Goal: Task Accomplishment & Management: Manage account settings

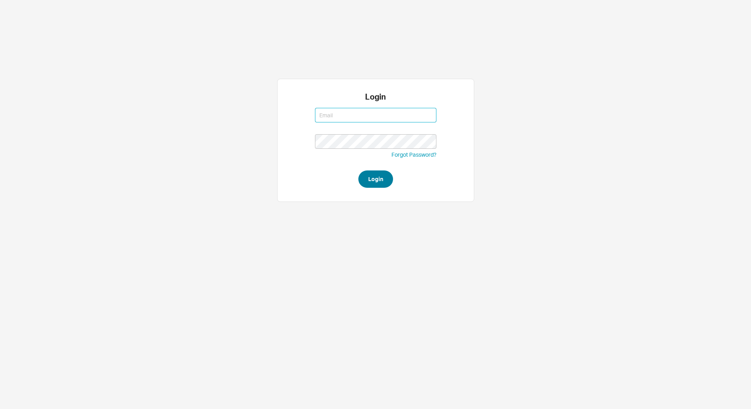
type input "[EMAIL_ADDRESS][DOMAIN_NAME]"
type input "chayaa@qualitybath.com"
click at [366, 178] on button "Login" at bounding box center [375, 179] width 35 height 17
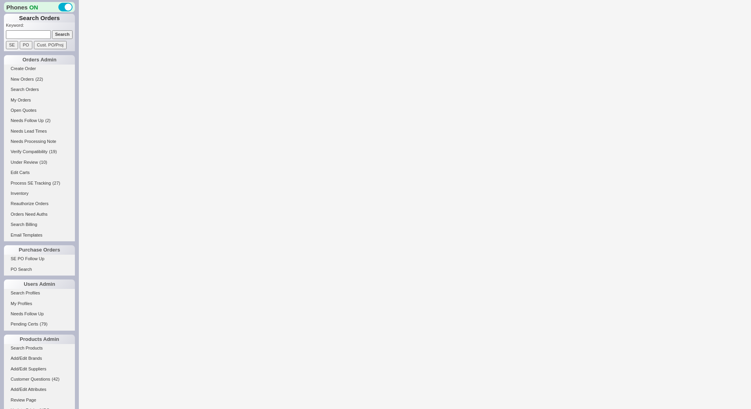
select select "*"
select select "LOW"
select select "3"
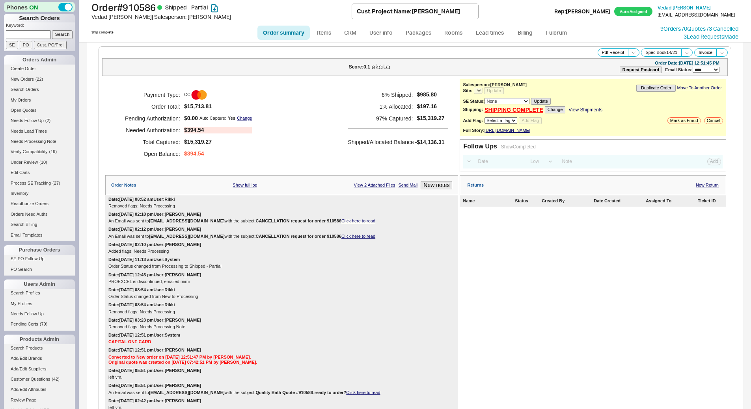
select select "*"
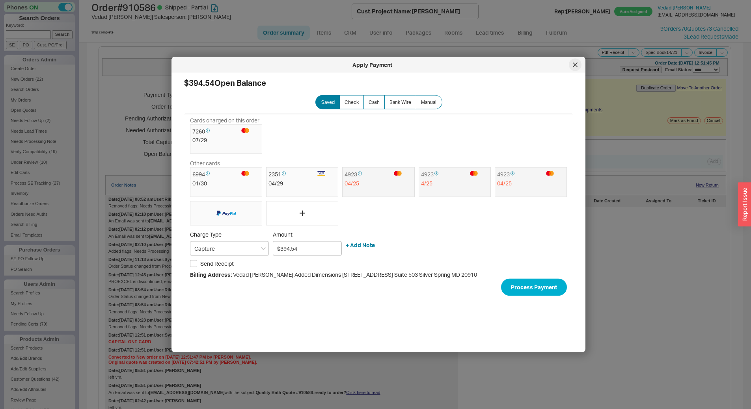
click at [579, 63] on div at bounding box center [575, 65] width 13 height 13
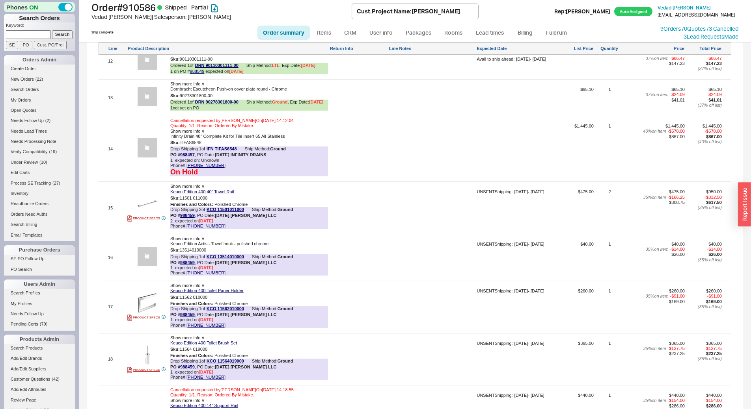
scroll to position [1616, 0]
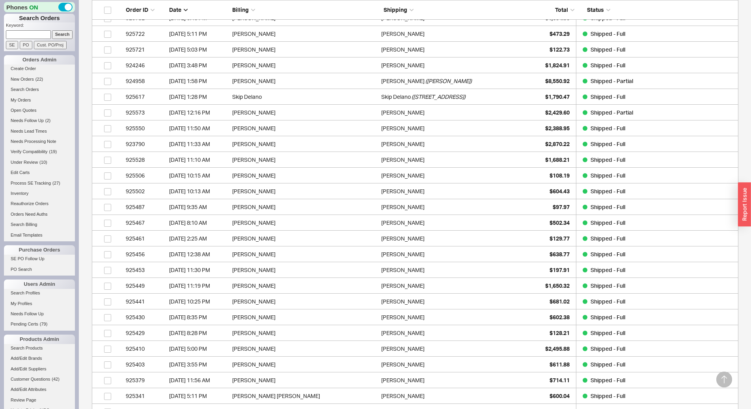
scroll to position [552, 0]
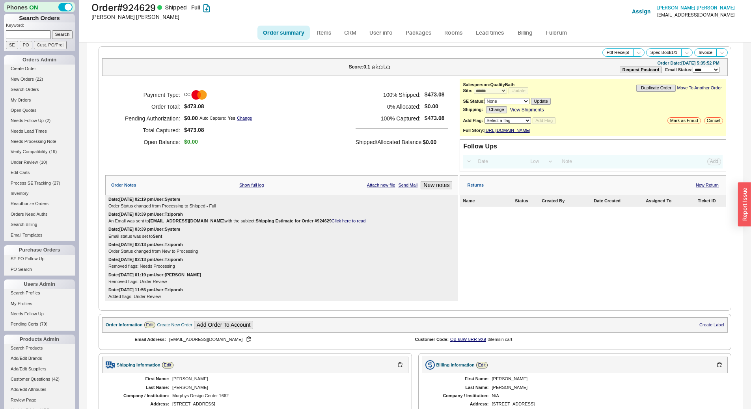
select select "*"
select select "LOW"
select select "3"
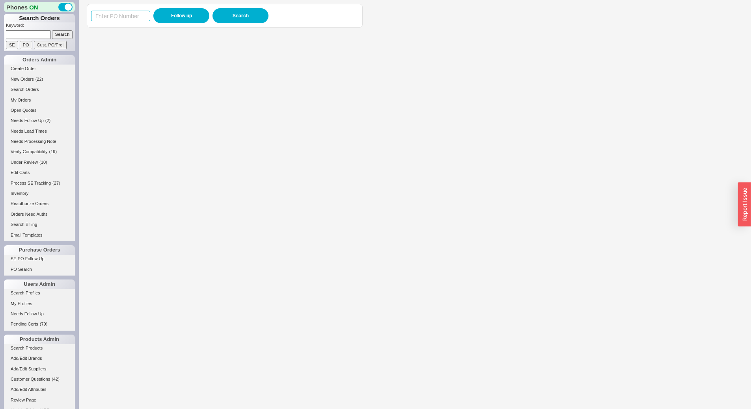
click at [111, 17] on input at bounding box center [120, 16] width 59 height 11
paste input "988675"
type input "988675"
click at [172, 15] on button "Follow up" at bounding box center [181, 15] width 56 height 15
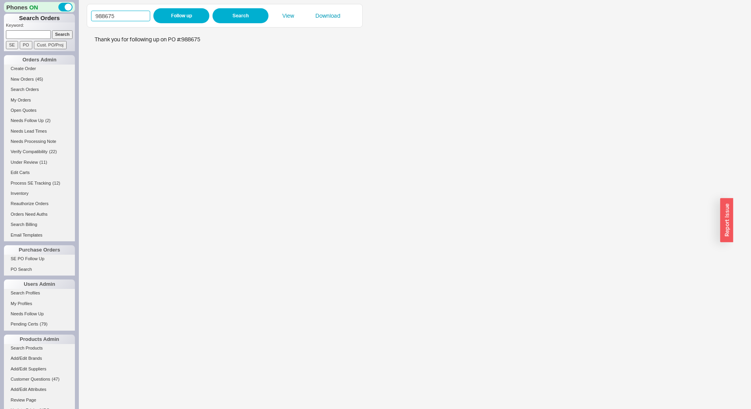
click at [116, 20] on input "988675" at bounding box center [120, 16] width 59 height 11
paste input "574"
type input "988574"
click at [165, 10] on button "Follow up" at bounding box center [181, 15] width 56 height 15
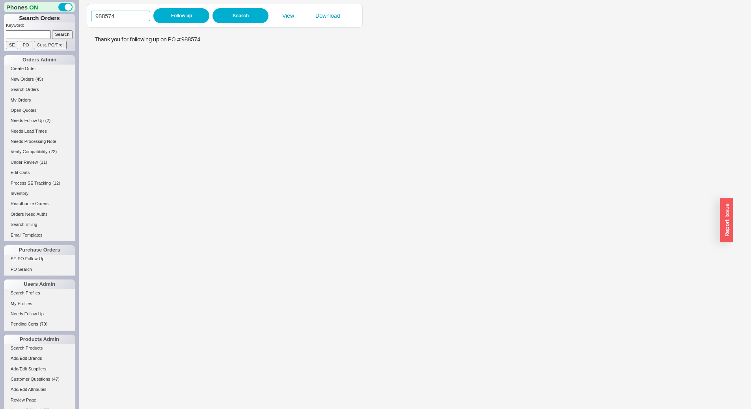
click at [135, 13] on input "988574" at bounding box center [120, 16] width 59 height 11
paste input "90"
type input "988590"
click at [173, 9] on button "Follow up" at bounding box center [181, 15] width 56 height 15
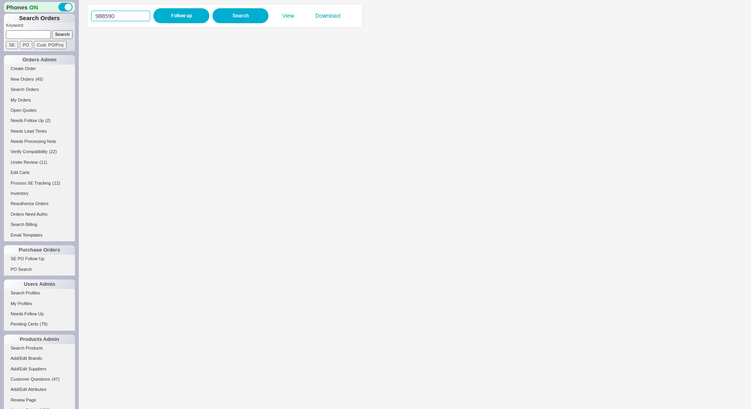
click at [136, 12] on input "988590" at bounding box center [120, 16] width 59 height 11
paste input "353"
type input "988353"
click at [190, 11] on button "Follow up" at bounding box center [181, 15] width 56 height 15
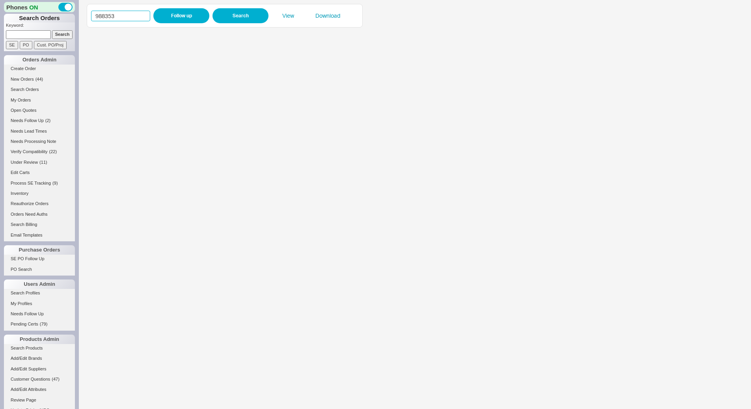
click at [145, 16] on input "988353" at bounding box center [120, 16] width 59 height 11
paste input "78"
type input "988378"
click at [177, 11] on button "Follow up" at bounding box center [181, 15] width 56 height 15
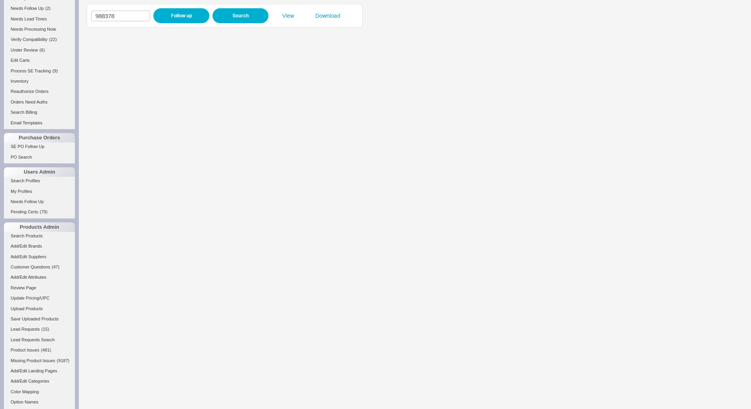
scroll to position [158, 0]
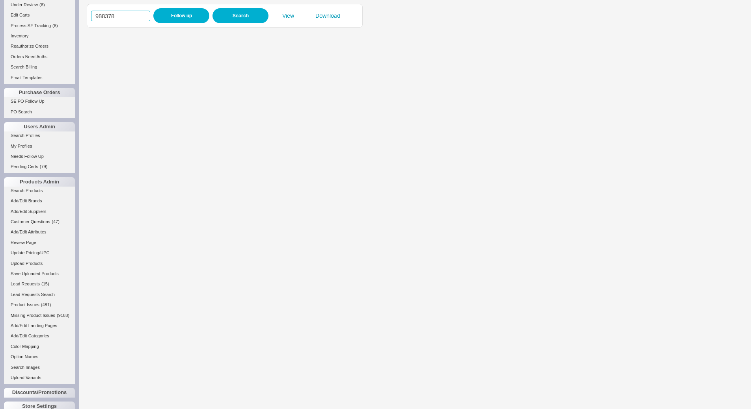
click at [141, 16] on input "988378" at bounding box center [120, 16] width 59 height 11
paste input "650"
type input "988650"
click at [179, 20] on button "Follow up" at bounding box center [181, 15] width 56 height 15
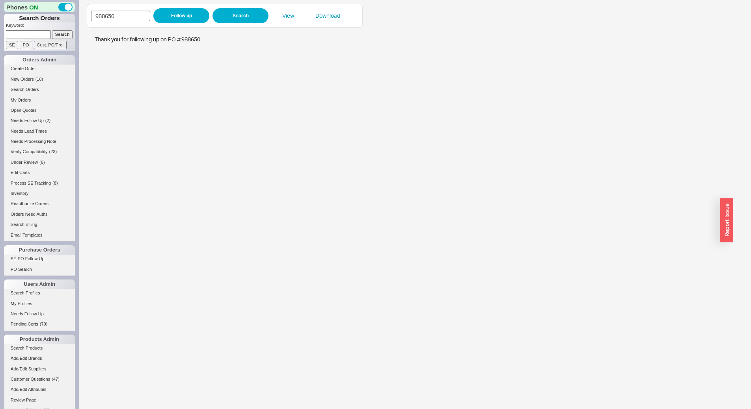
click at [138, 21] on div "988650 Follow up Search View Download" at bounding box center [224, 15] width 267 height 15
drag, startPoint x: 143, startPoint y: 17, endPoint x: 0, endPoint y: -5, distance: 144.4
click at [0, 0] on html "Phones ON Search Orders Keyword: Search SE PO Cust. PO/Proj Orders Admin Create…" at bounding box center [375, 204] width 751 height 409
type input "977899"
click button "Follow up" at bounding box center [181, 15] width 56 height 15
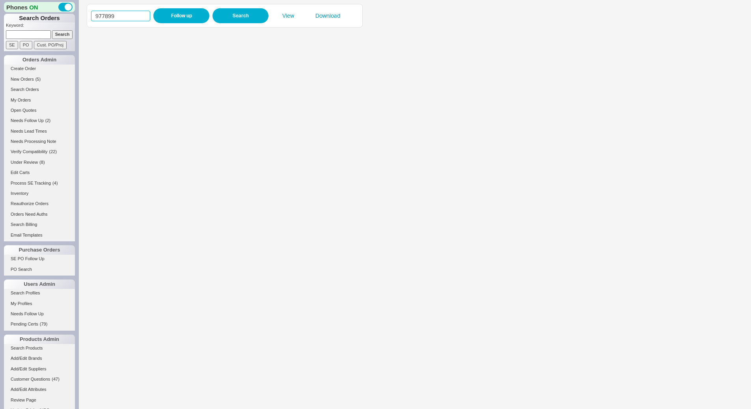
click at [124, 15] on input "977899" at bounding box center [120, 16] width 59 height 11
paste input "88476"
type input "988476"
click at [181, 12] on button "Follow up" at bounding box center [181, 15] width 56 height 15
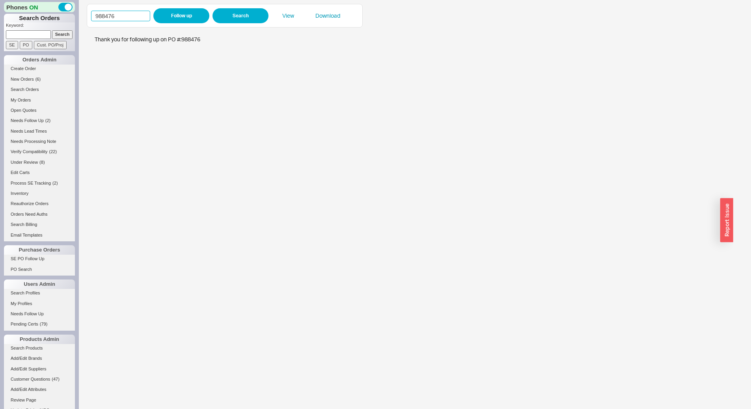
drag, startPoint x: 121, startPoint y: 16, endPoint x: 0, endPoint y: 5, distance: 121.9
click at [0, 6] on div "Phones ON Search Orders Keyword: Search SE PO Cust. PO/Proj Orders Admin Create…" at bounding box center [375, 204] width 751 height 409
type input "988378"
click button "Follow up" at bounding box center [181, 15] width 56 height 15
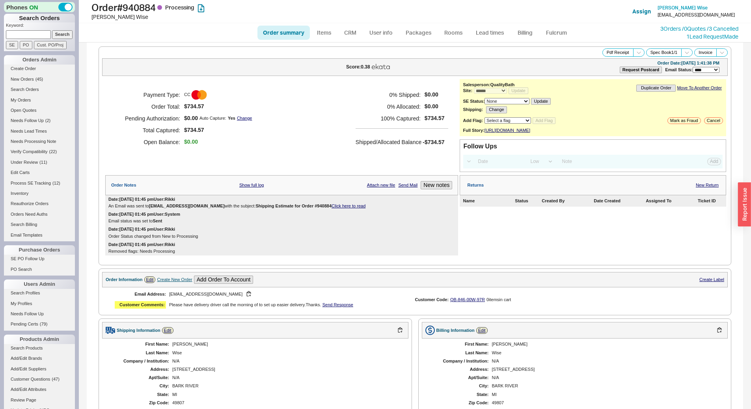
select select "*"
select select "LOW"
select select "3"
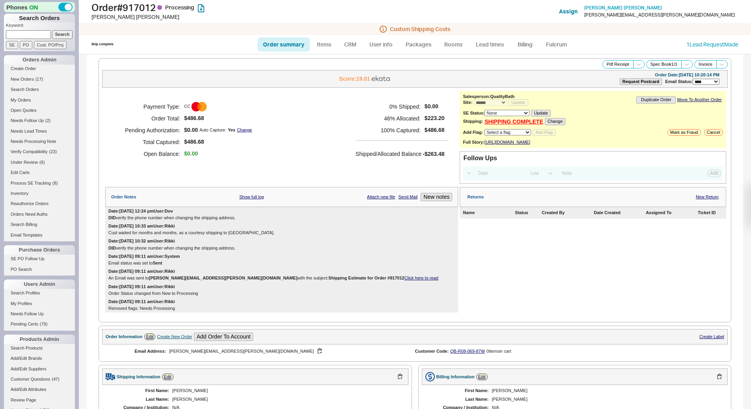
select select "*"
select select "LOW"
select select "3"
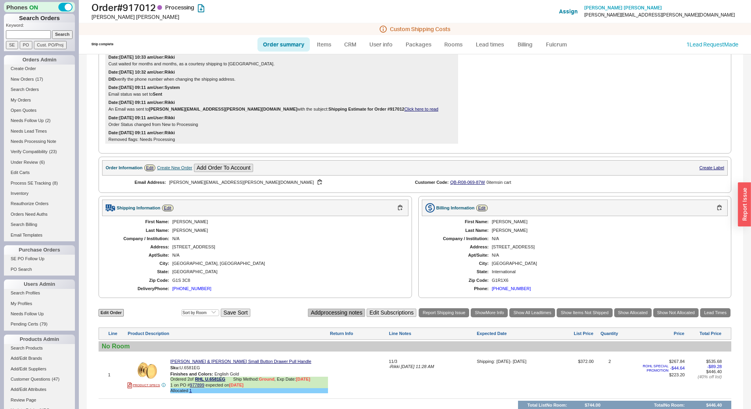
scroll to position [134, 0]
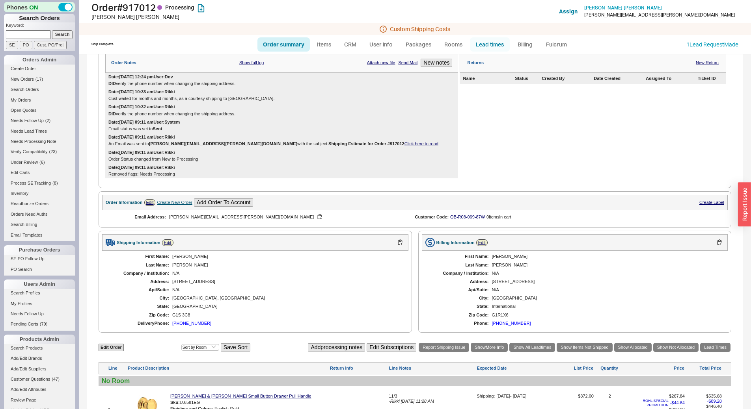
click at [498, 49] on link "Lead times" at bounding box center [490, 44] width 40 height 14
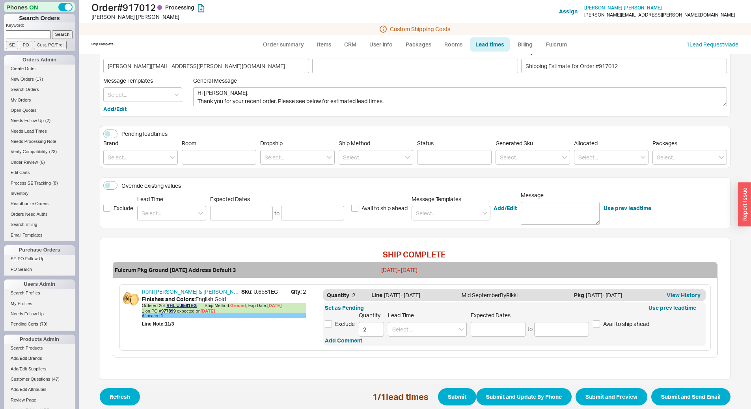
scroll to position [39, 0]
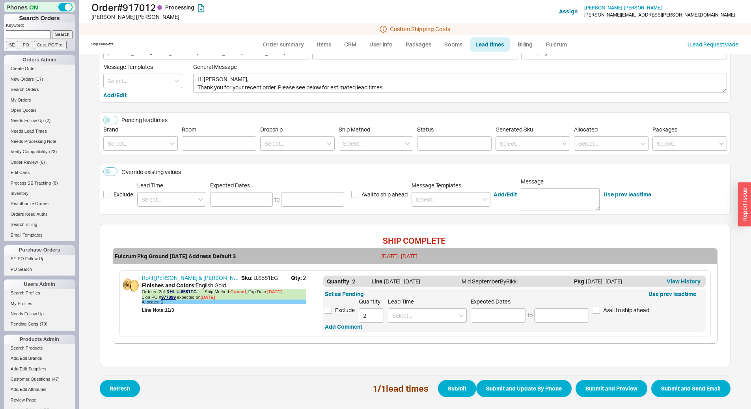
click at [430, 307] on div "Lead Time" at bounding box center [427, 310] width 79 height 25
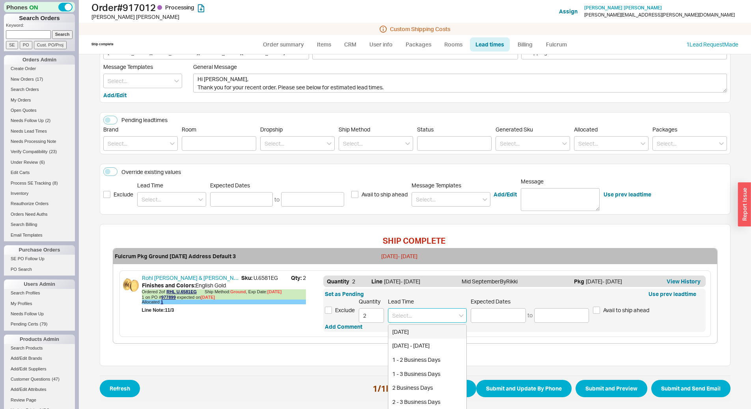
click at [430, 314] on input at bounding box center [427, 316] width 79 height 15
click at [424, 342] on div "2 - 3 Weeks" at bounding box center [427, 346] width 78 height 14
type input "2 - 3 Weeks"
type input "10/03/2025"
type input "10/10/2025"
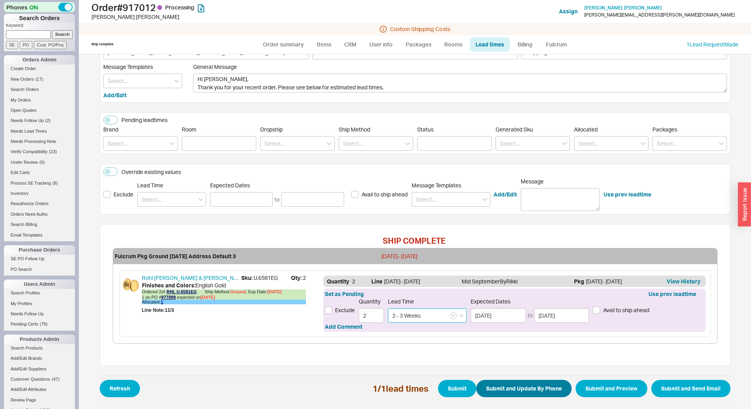
type input "2 - 3 Weeks"
click at [541, 385] on button "Submit and Update By Phone" at bounding box center [523, 388] width 95 height 17
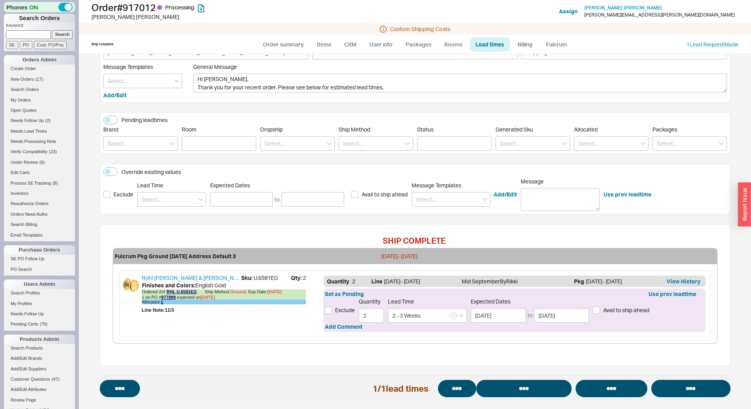
select select "*"
select select "LOW"
select select "3"
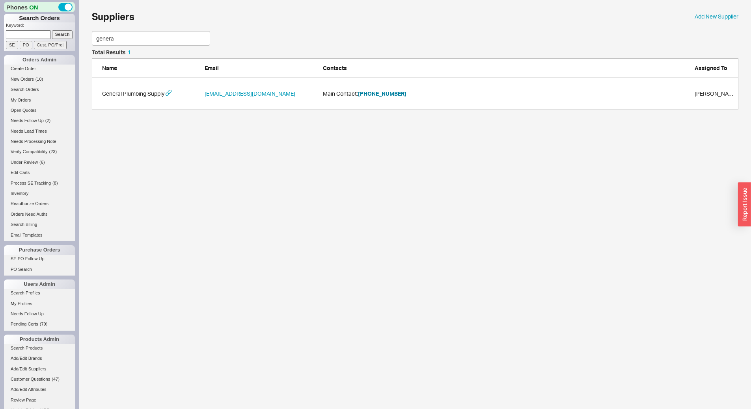
scroll to position [54, 640]
click at [29, 33] on input at bounding box center [28, 34] width 45 height 8
type input "940590"
click at [52, 30] on input "Search" at bounding box center [62, 34] width 21 height 8
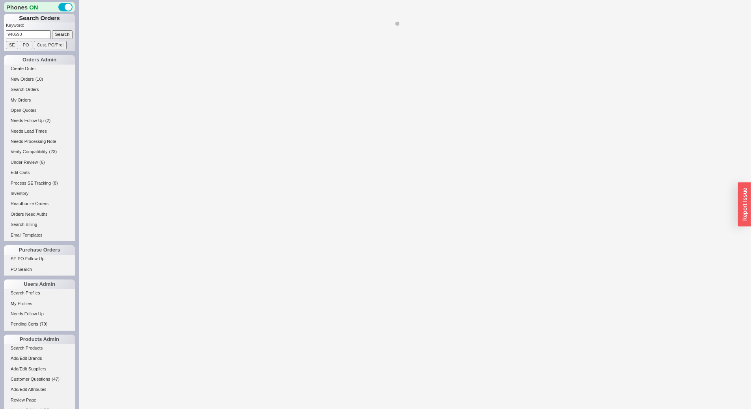
select select "*"
select select "LOW"
select select "3"
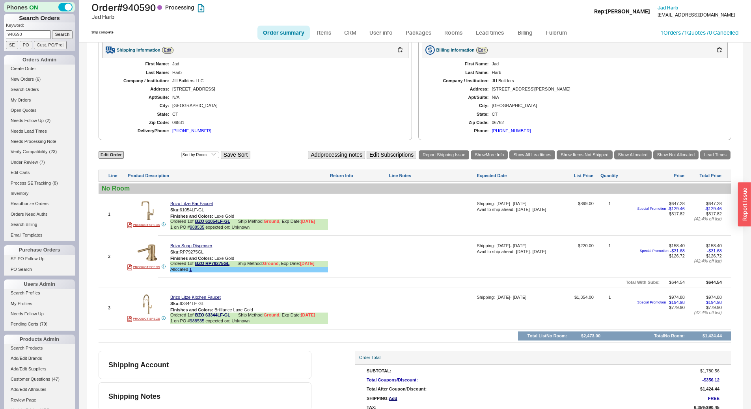
scroll to position [269, 0]
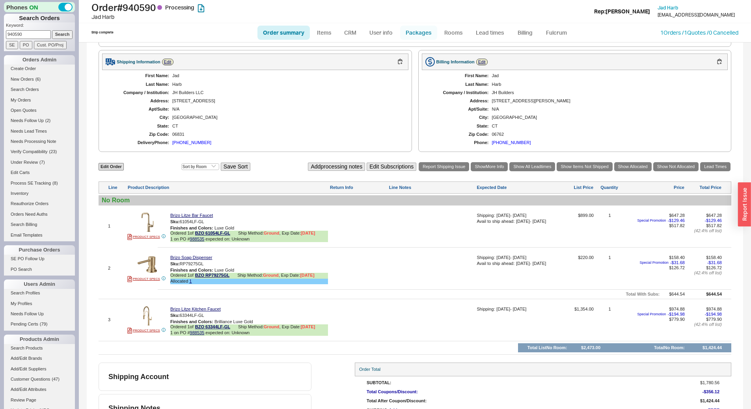
click at [418, 37] on link "Packages" at bounding box center [418, 33] width 37 height 14
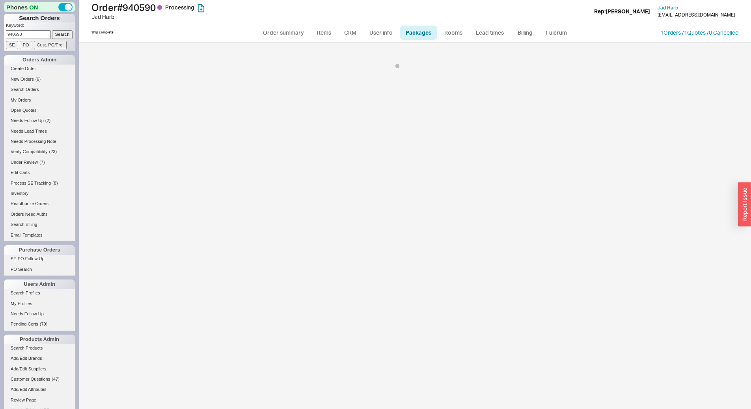
select select "1"
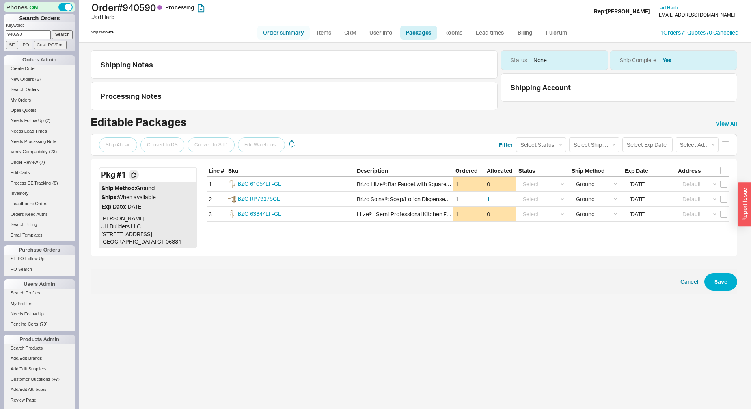
click at [292, 30] on link "Order summary" at bounding box center [283, 33] width 52 height 14
select select "*"
select select "LOW"
select select "3"
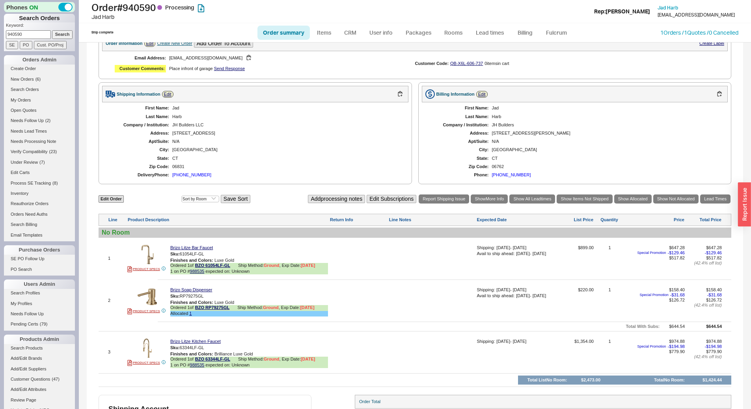
scroll to position [276, 0]
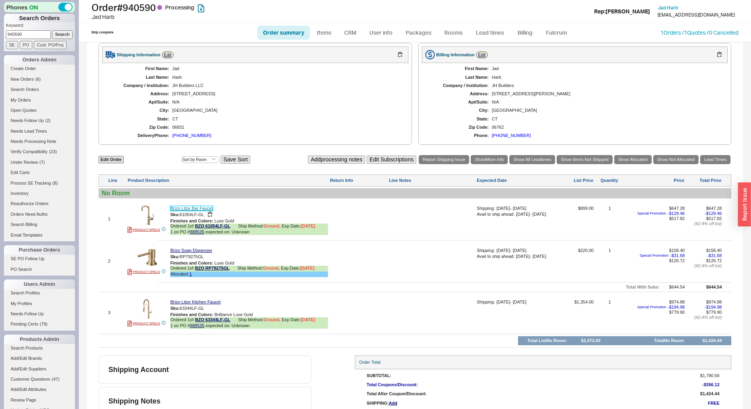
click at [192, 211] on link "Brizo Litze Bar Faucet" at bounding box center [191, 208] width 43 height 5
click at [147, 274] on link "PRODUCT SPECS" at bounding box center [143, 272] width 33 height 6
click at [140, 327] on link "PRODUCT SPECS" at bounding box center [143, 324] width 33 height 6
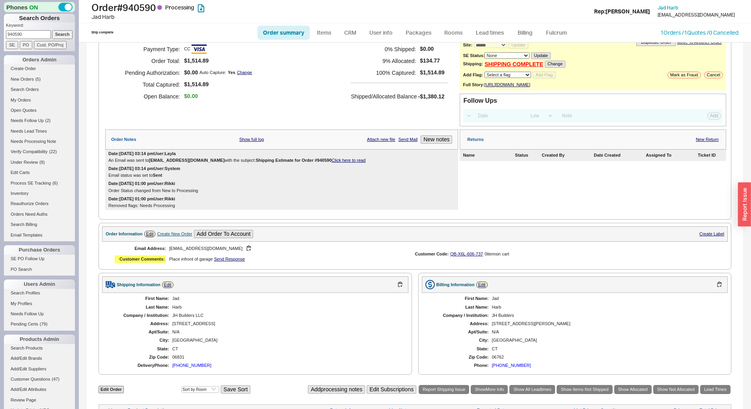
scroll to position [39, 0]
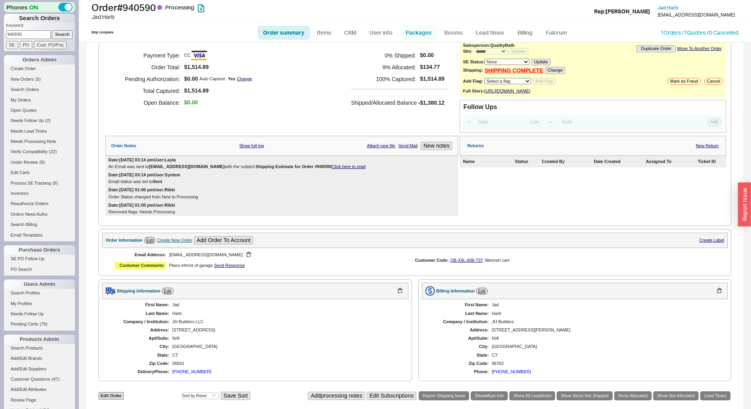
click at [414, 35] on link "Packages" at bounding box center [418, 33] width 37 height 14
select select "1"
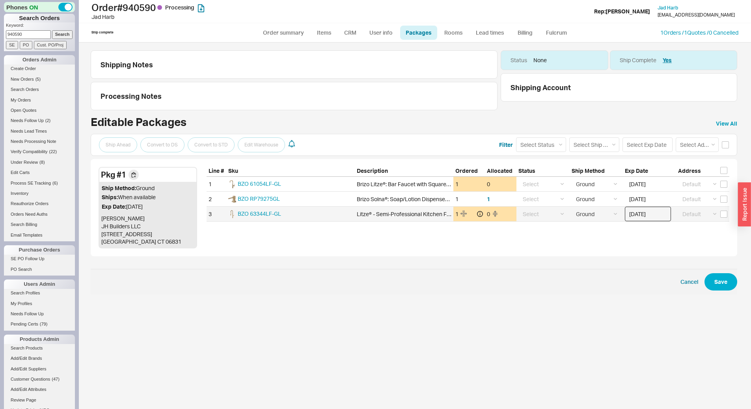
click at [646, 217] on input "09/17/2025" at bounding box center [648, 214] width 46 height 15
click at [676, 275] on div "18" at bounding box center [677, 278] width 9 height 9
type input "09/18/2025"
click at [726, 281] on button "Save" at bounding box center [720, 282] width 33 height 17
select select "1"
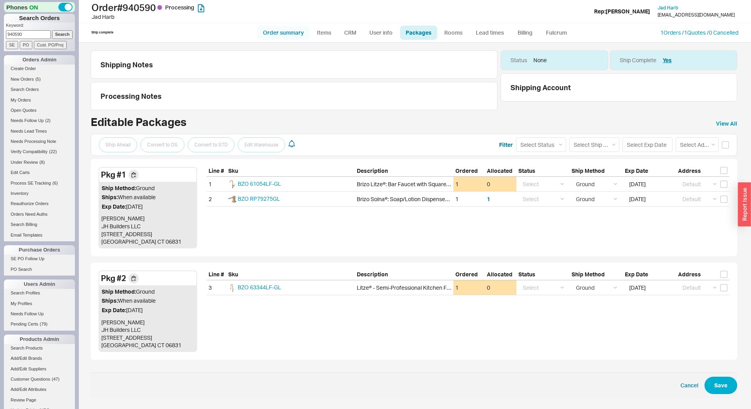
click at [268, 37] on link "Order summary" at bounding box center [283, 33] width 52 height 14
select select "*"
select select "LOW"
select select "3"
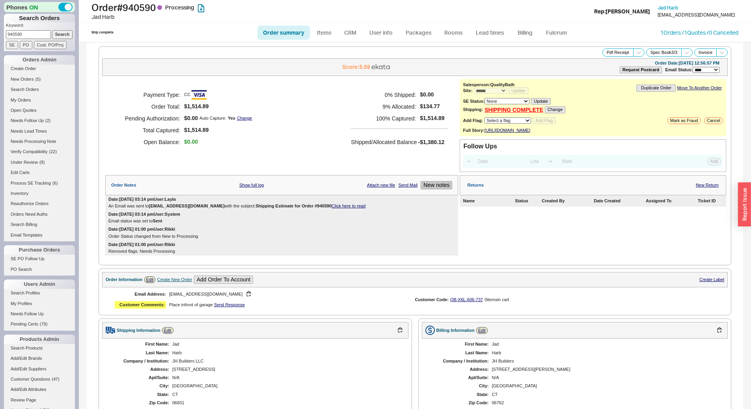
click at [445, 188] on button "New notes" at bounding box center [437, 185] width 32 height 8
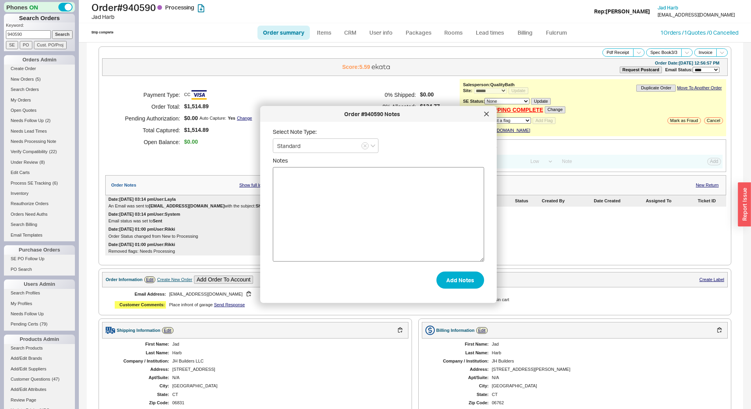
click at [408, 207] on textarea "Notes" at bounding box center [378, 215] width 211 height 95
type textarea "cust asked to ship bar faucet and soap dispenser ahead"
click at [457, 280] on button "Add Notes" at bounding box center [460, 280] width 48 height 17
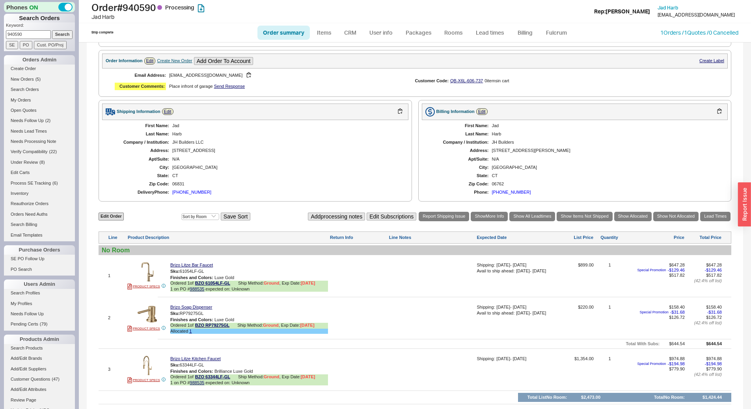
scroll to position [324, 0]
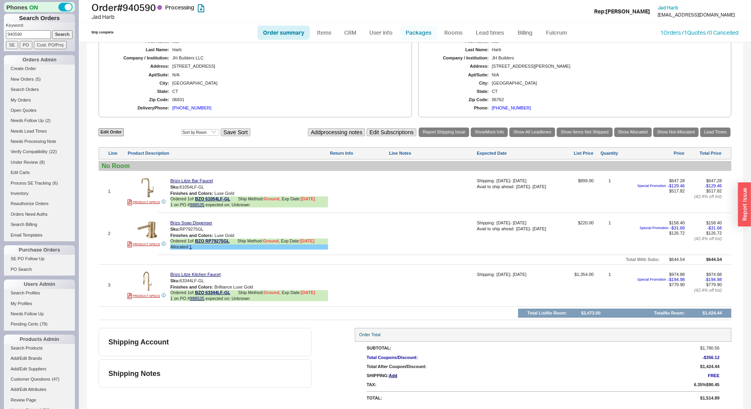
click at [406, 28] on link "Packages" at bounding box center [418, 33] width 37 height 14
select select "1"
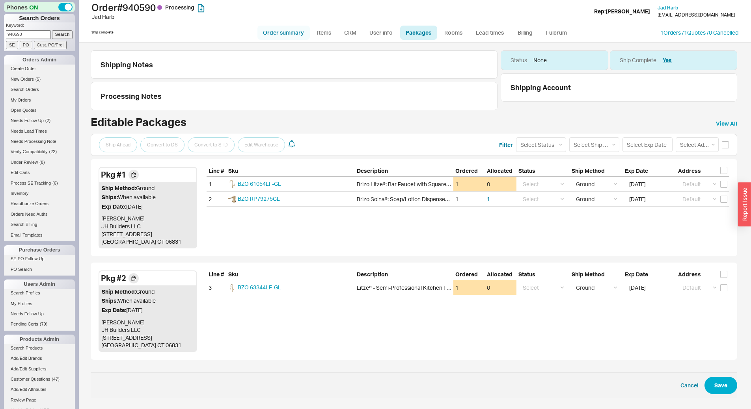
click at [283, 29] on link "Order summary" at bounding box center [283, 33] width 52 height 14
select select "*"
select select "LOW"
select select "3"
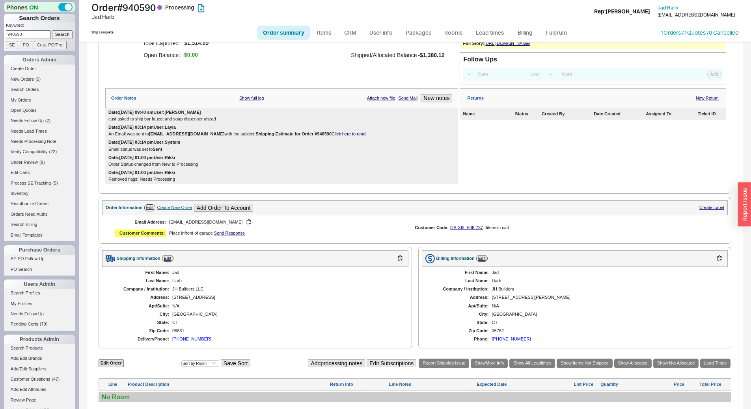
scroll to position [324, 0]
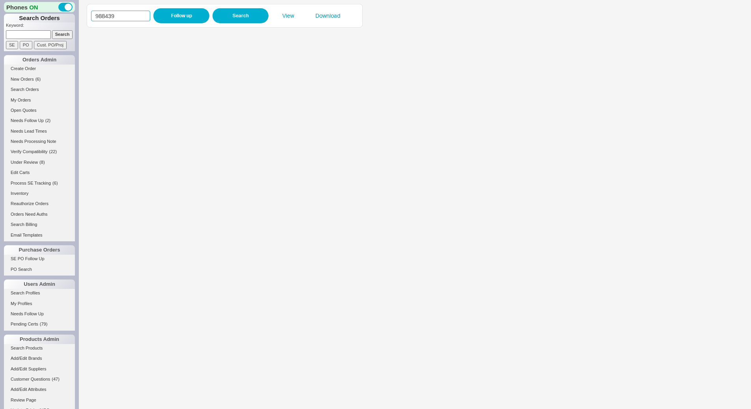
click at [123, 19] on input "988439" at bounding box center [120, 16] width 59 height 11
paste input "77417"
type input "977417"
click at [161, 17] on button "Follow up" at bounding box center [181, 15] width 56 height 15
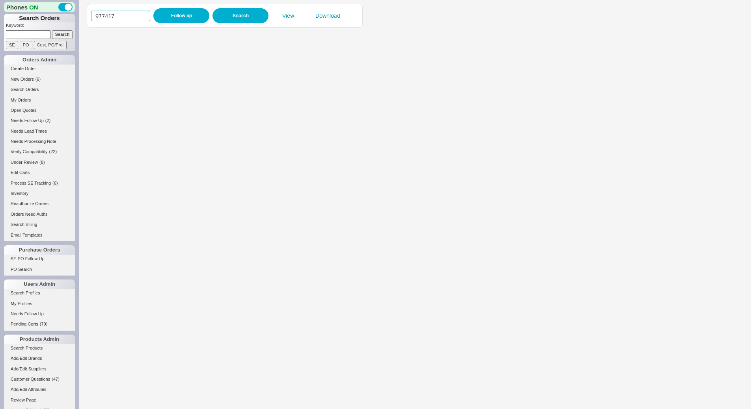
click at [128, 16] on input "977417" at bounding box center [120, 16] width 59 height 11
paste input "83564"
type input "983564"
click at [157, 22] on button "Follow up" at bounding box center [181, 15] width 56 height 15
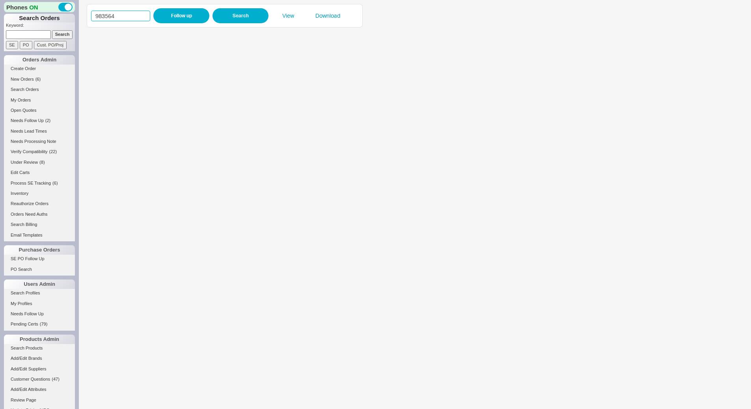
click at [141, 15] on input "983564" at bounding box center [120, 16] width 59 height 11
paste input "5480"
type input "985480"
click at [169, 9] on button "Follow up" at bounding box center [181, 15] width 56 height 15
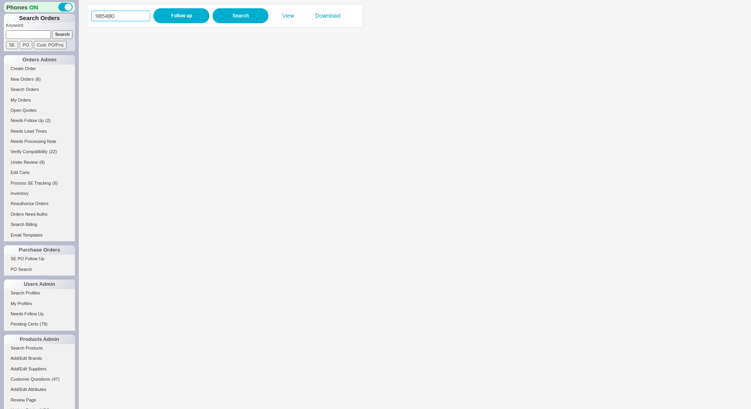
click at [119, 13] on input "985480" at bounding box center [120, 16] width 59 height 11
paste input "7073"
type input "987073"
click at [179, 12] on button "Follow up" at bounding box center [181, 15] width 56 height 15
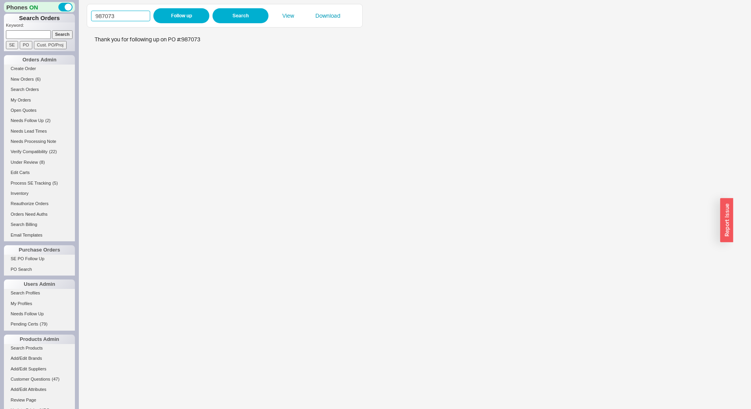
click at [128, 17] on input "987073" at bounding box center [120, 16] width 59 height 11
paste input "4118"
type input "984118"
click at [171, 15] on button "Follow up" at bounding box center [181, 15] width 56 height 15
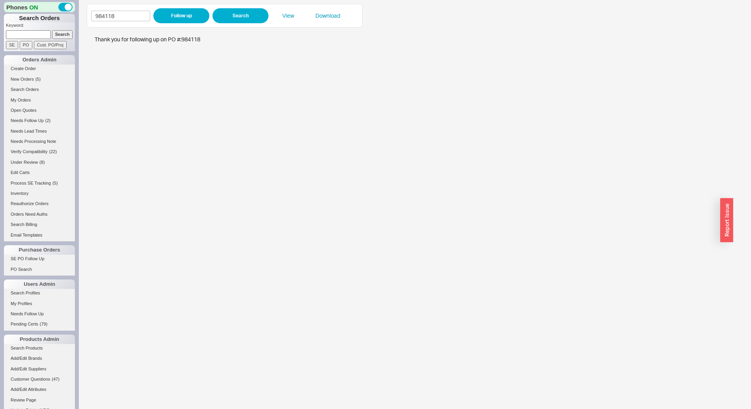
click at [28, 34] on input at bounding box center [28, 34] width 45 height 8
paste input "910586"
type input "910586"
click at [65, 35] on input "Search" at bounding box center [62, 34] width 21 height 8
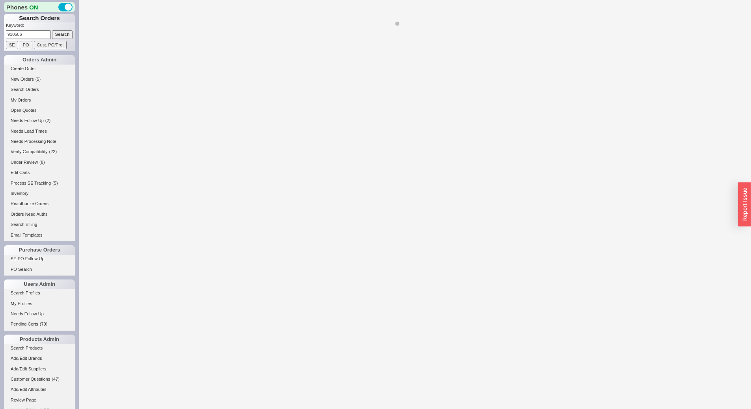
select select "*"
select select "LOW"
select select "3"
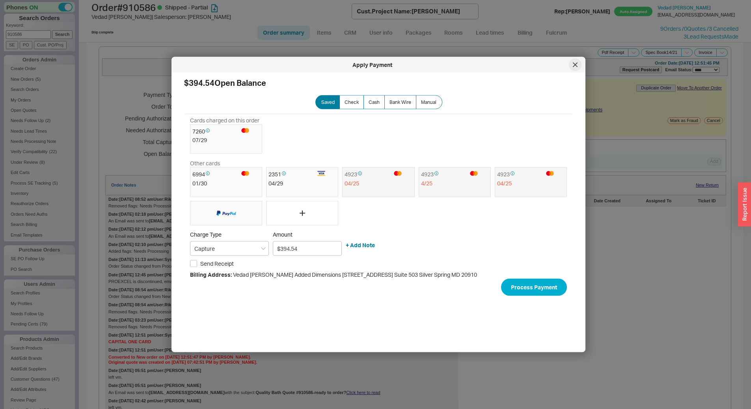
click at [576, 67] on div at bounding box center [575, 65] width 13 height 13
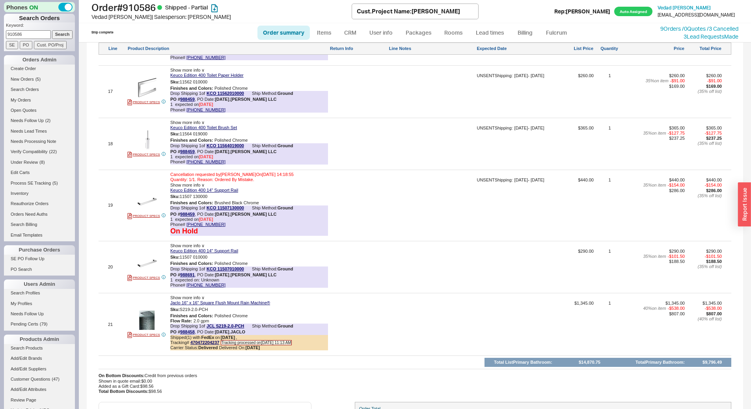
scroll to position [1714, 0]
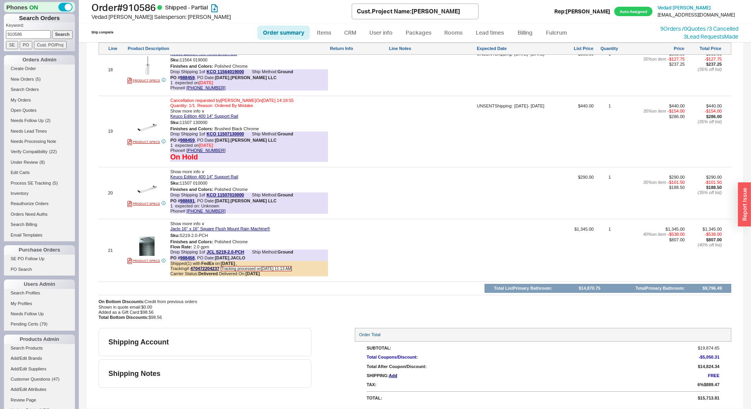
click at [389, 216] on div at bounding box center [432, 196] width 86 height 43
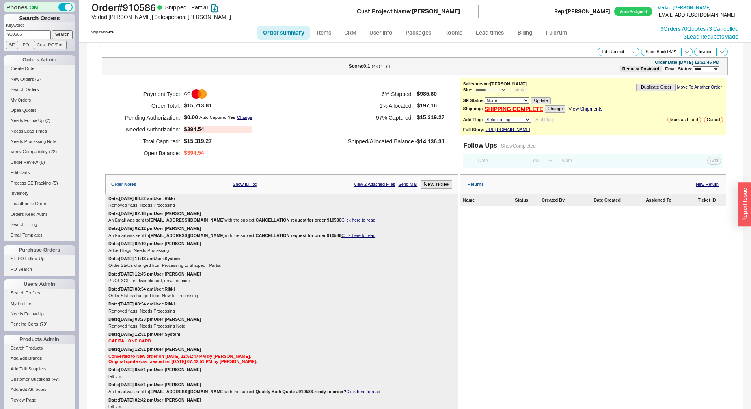
scroll to position [0, 0]
click at [432, 190] on button "New notes" at bounding box center [437, 185] width 32 height 8
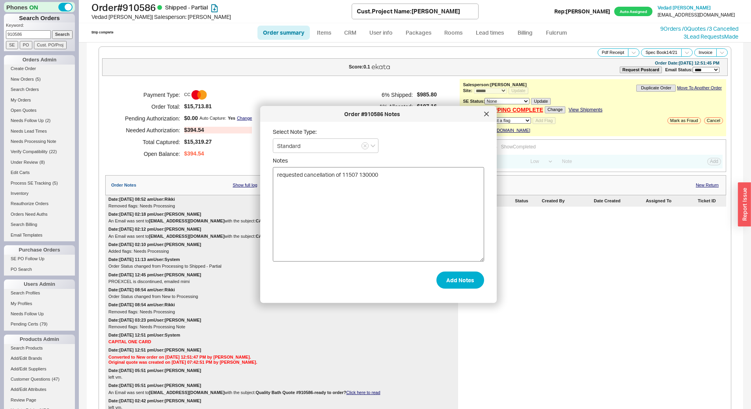
click at [361, 176] on textarea "requested cancellation of 11507 130000" at bounding box center [378, 215] width 211 height 95
type textarea "requested cancellation of 11507130000"
click at [460, 280] on button "Add Notes" at bounding box center [460, 280] width 48 height 17
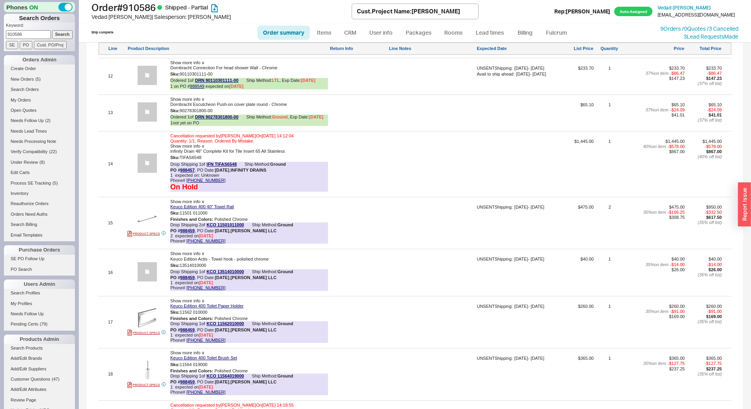
scroll to position [1729, 0]
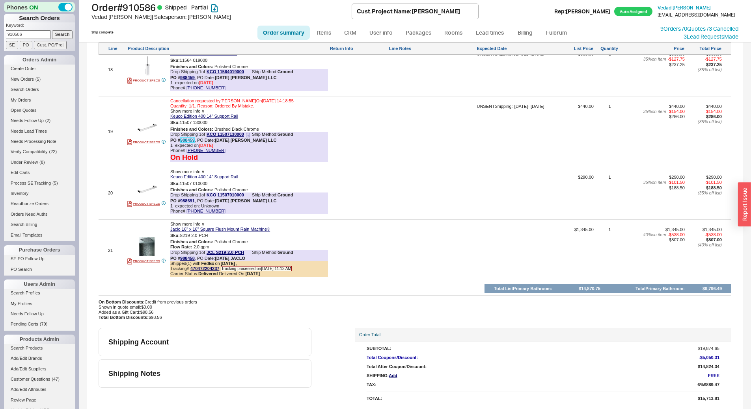
click at [189, 141] on link "988459" at bounding box center [187, 140] width 15 height 5
click at [214, 122] on button "button" at bounding box center [212, 122] width 9 height 7
click at [215, 182] on button "button" at bounding box center [212, 183] width 9 height 7
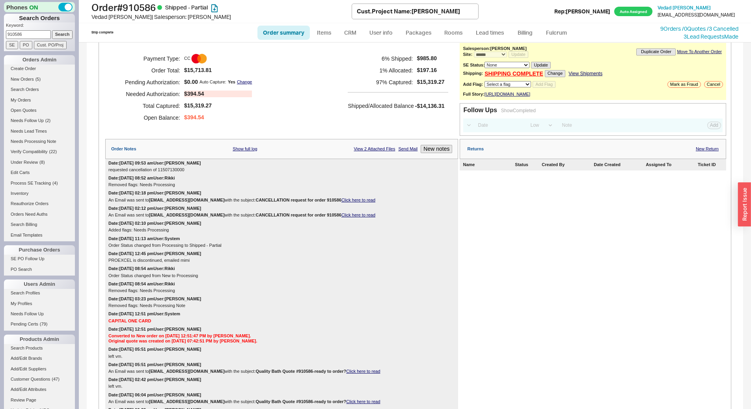
scroll to position [0, 0]
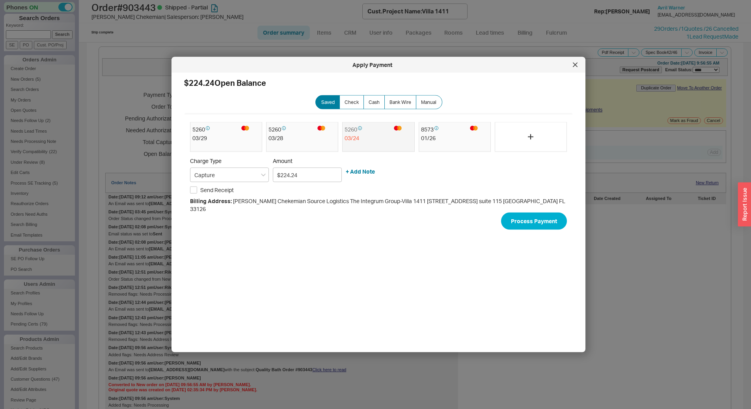
select select "*"
select select "LOW"
select select "3"
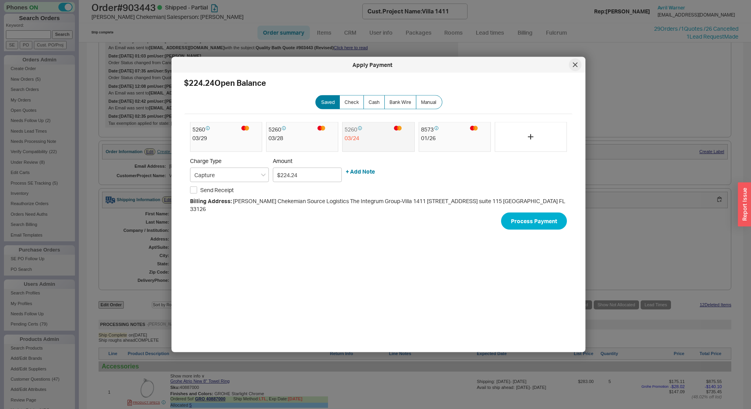
click at [571, 67] on div at bounding box center [575, 65] width 13 height 13
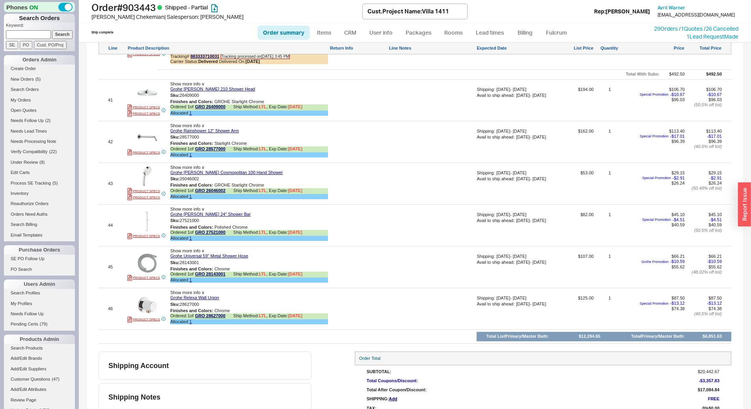
scroll to position [804, 0]
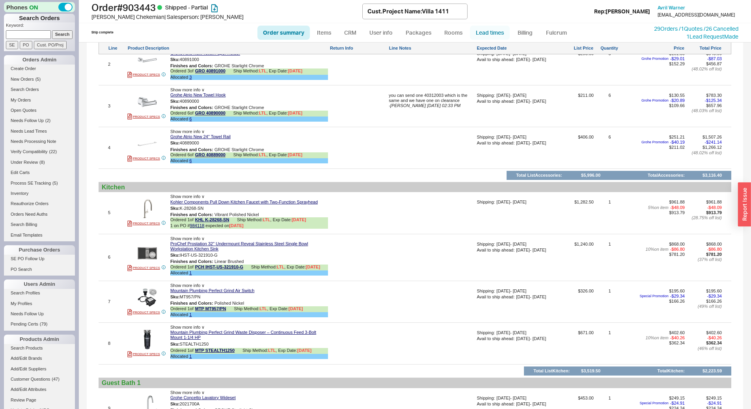
click at [490, 34] on link "Lead times" at bounding box center [490, 33] width 40 height 14
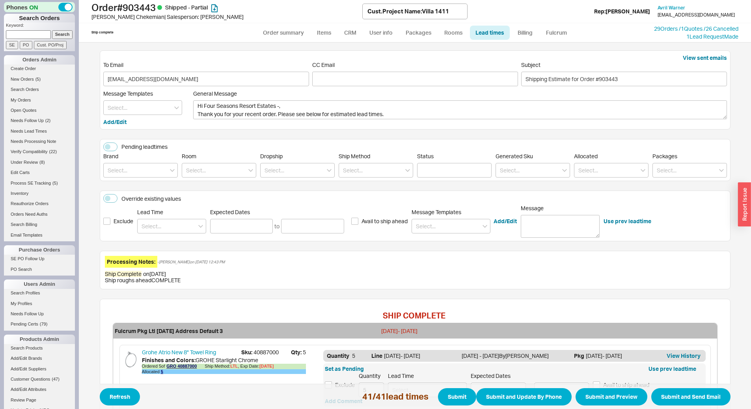
scroll to position [439, 0]
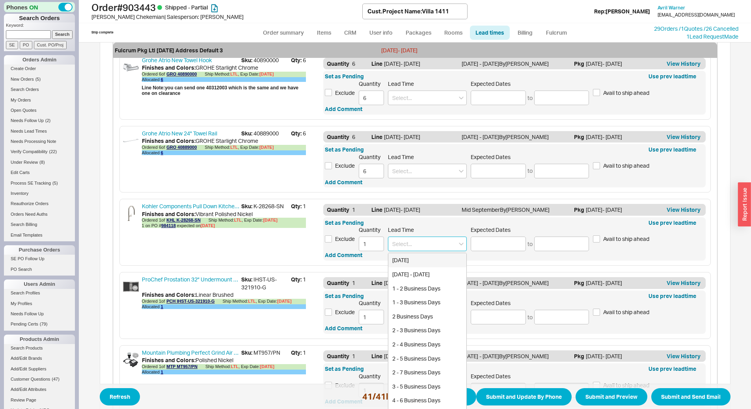
click at [437, 247] on input at bounding box center [427, 244] width 79 height 15
click at [421, 299] on div "1 - 2 Weeks" at bounding box center [427, 303] width 78 height 14
type input "1 - 2 Weeks"
type input "09/26/2025"
type input "10/03/2025"
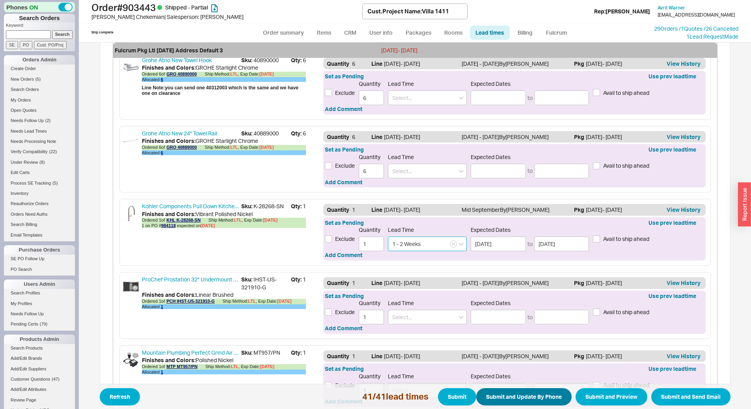
type input "1 - 2 Weeks"
click at [520, 396] on button "Submit and Update By Phone" at bounding box center [523, 397] width 95 height 17
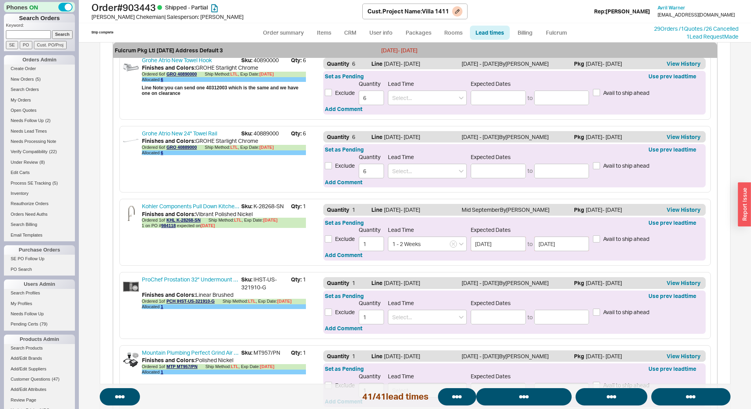
select select "*"
select select "LOW"
select select "3"
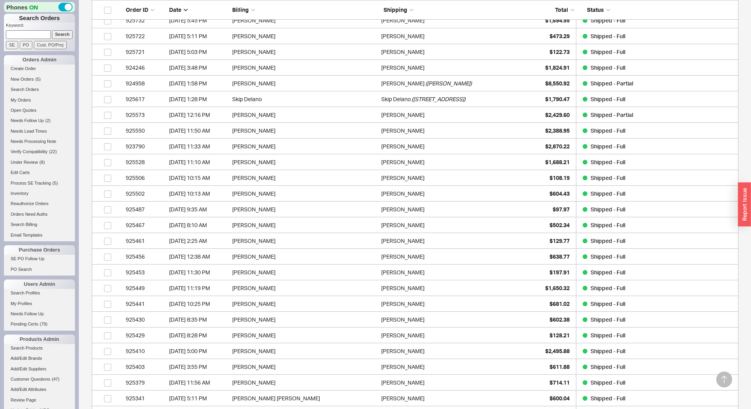
scroll to position [1779, 640]
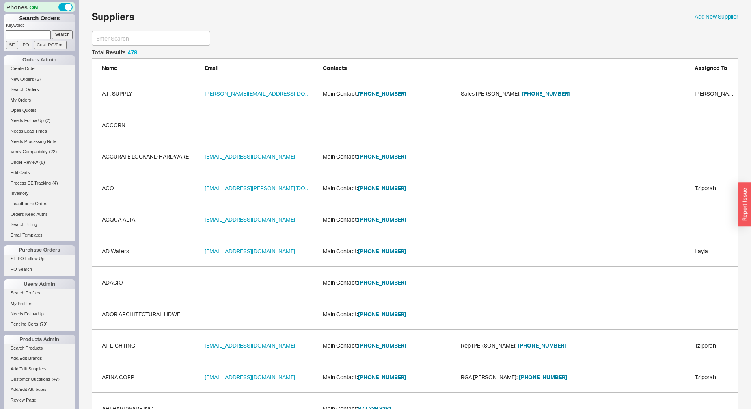
scroll to position [15094, 640]
click at [33, 39] on form "Keyword: Search SE PO Cust. PO/Proj" at bounding box center [40, 35] width 69 height 27
click at [33, 36] on input at bounding box center [28, 34] width 45 height 8
paste input "915391"
type input "915391"
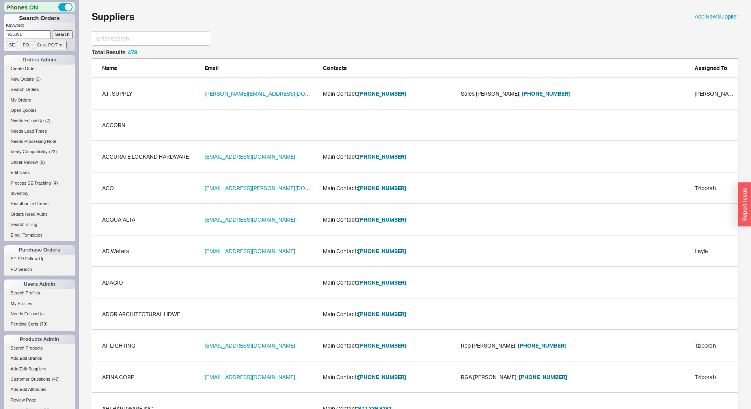
click at [56, 35] on input "Search" at bounding box center [62, 34] width 21 height 8
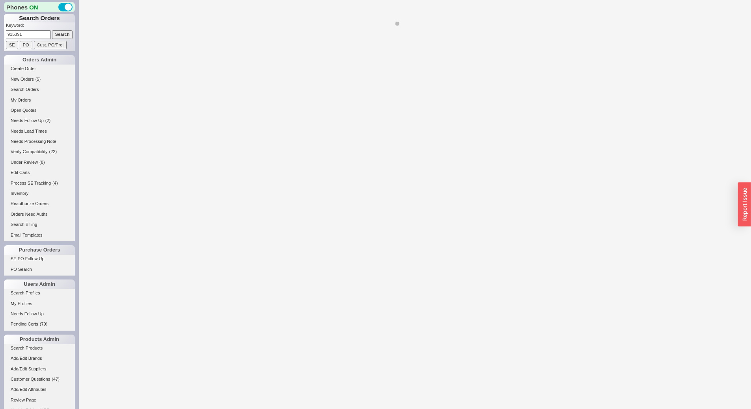
select select "LOW"
select select "3"
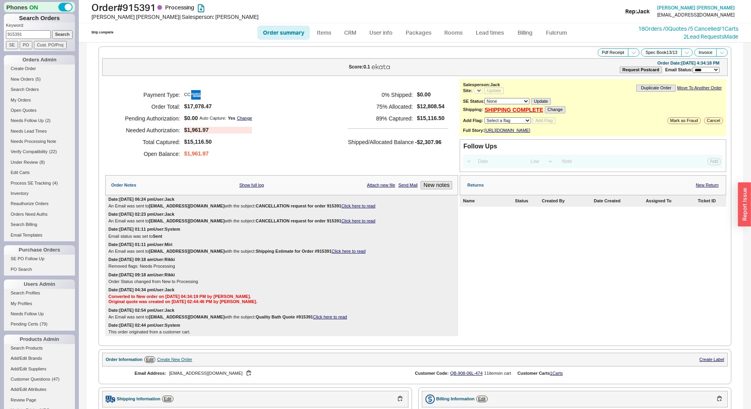
select select "*"
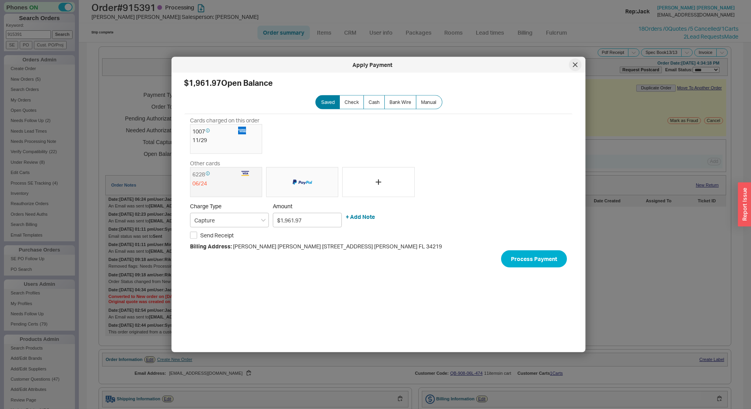
click at [572, 67] on div at bounding box center [575, 65] width 13 height 13
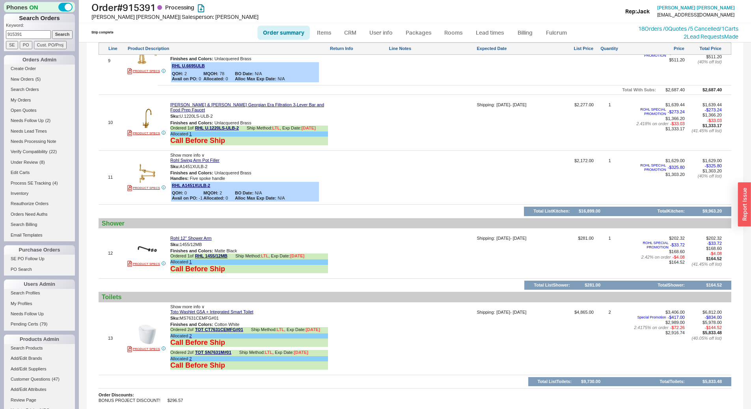
scroll to position [985, 0]
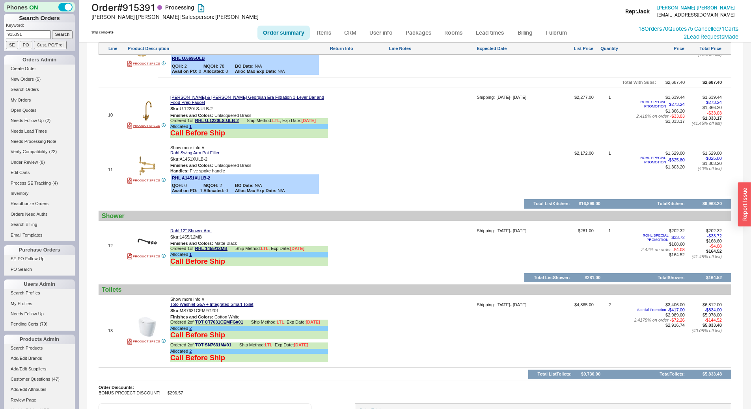
click at [411, 212] on div "Shower" at bounding box center [415, 215] width 626 height 7
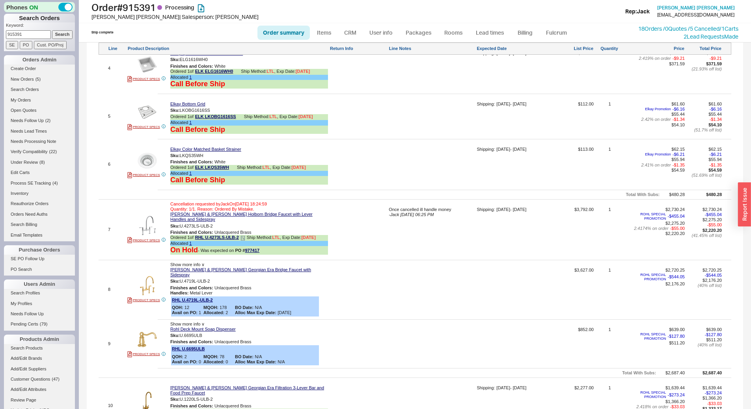
click at [244, 237] on icon at bounding box center [242, 238] width 5 height 5
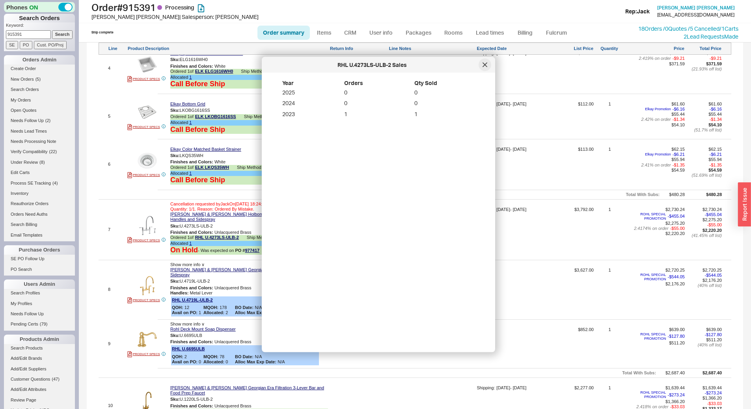
click at [487, 64] on icon at bounding box center [484, 65] width 5 height 5
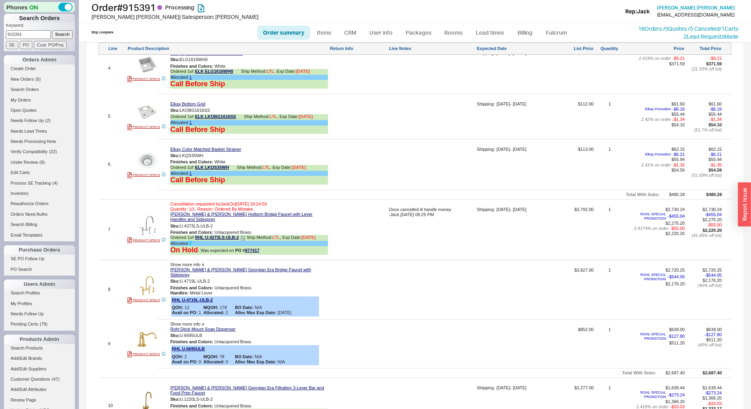
click at [190, 242] on link "1" at bounding box center [190, 243] width 2 height 5
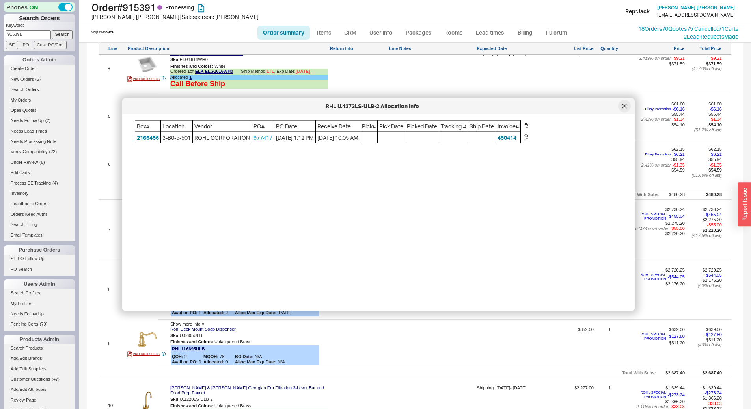
click at [624, 103] on div at bounding box center [624, 106] width 13 height 13
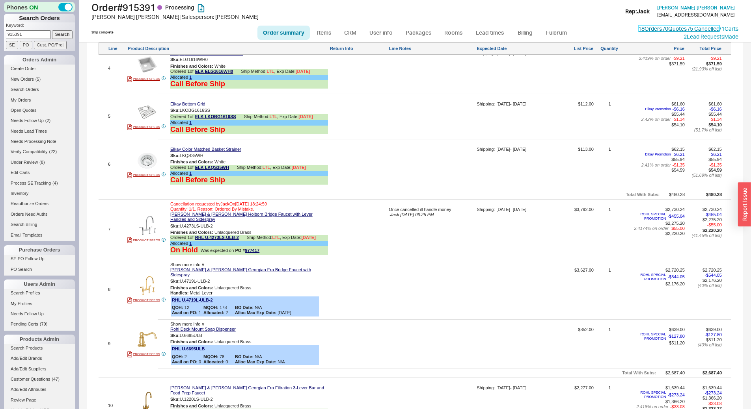
click at [659, 31] on link "18 Orders / 0 Quotes / 5 Cancelled" at bounding box center [678, 28] width 81 height 7
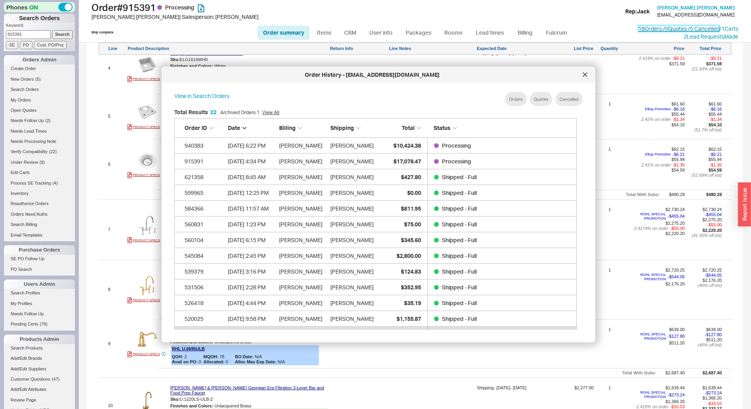
scroll to position [235, 409]
click at [584, 71] on div at bounding box center [585, 75] width 13 height 13
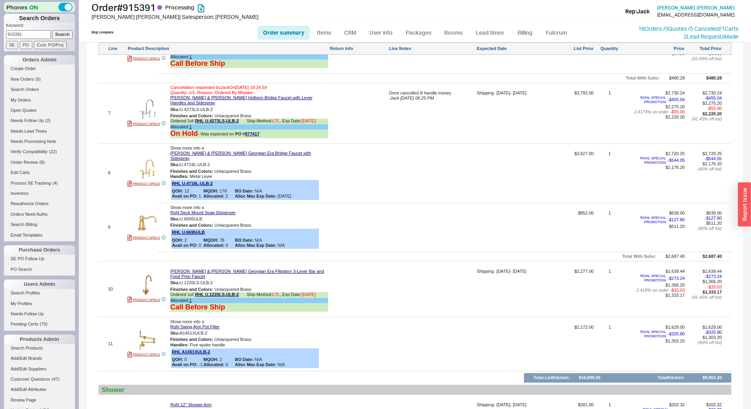
scroll to position [788, 0]
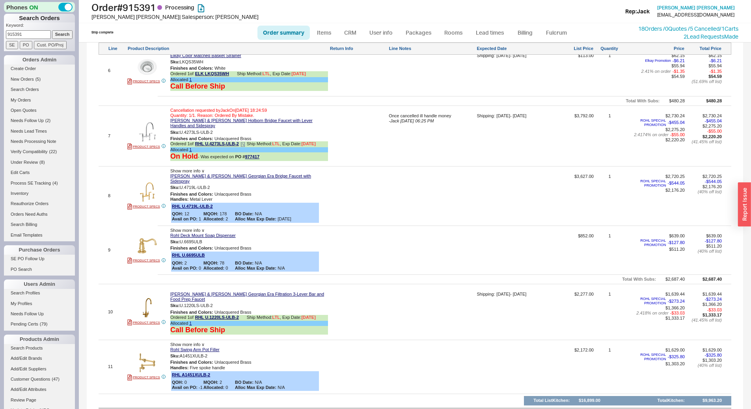
click at [245, 146] on icon at bounding box center [242, 144] width 5 height 5
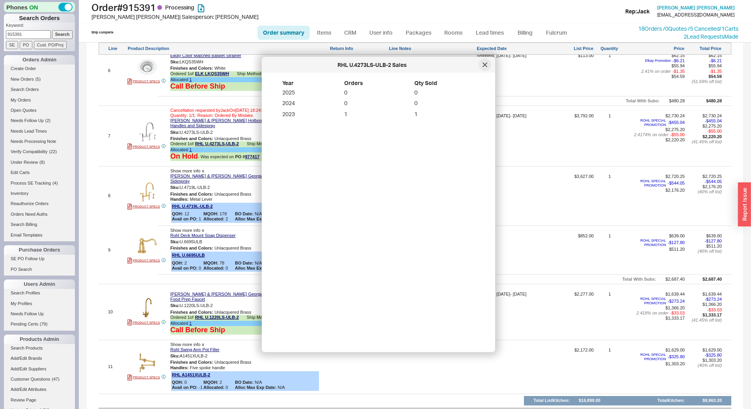
click at [490, 66] on div at bounding box center [484, 65] width 13 height 13
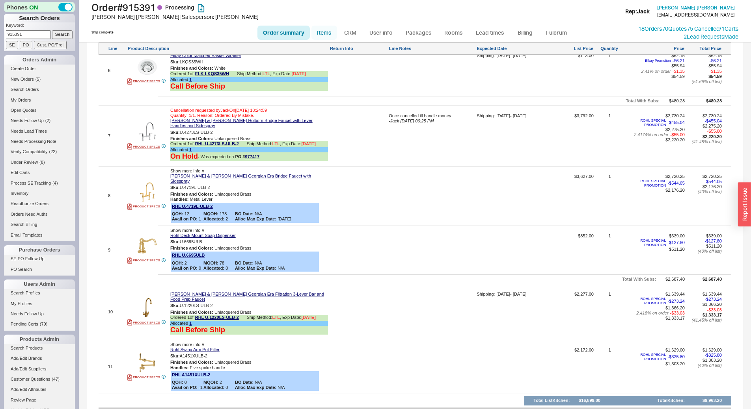
click at [324, 34] on link "Items" at bounding box center [324, 33] width 26 height 14
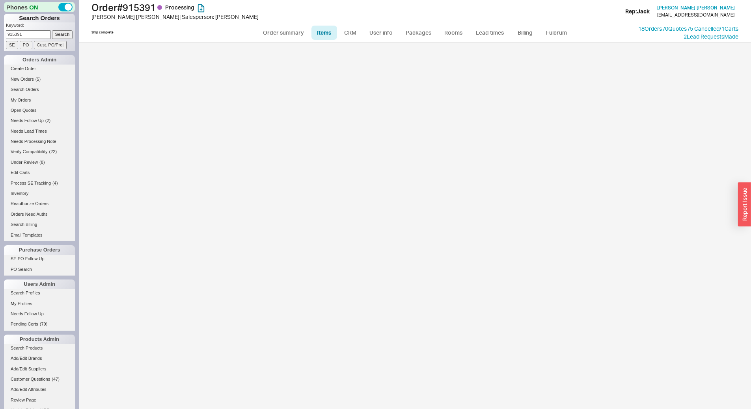
select select "3"
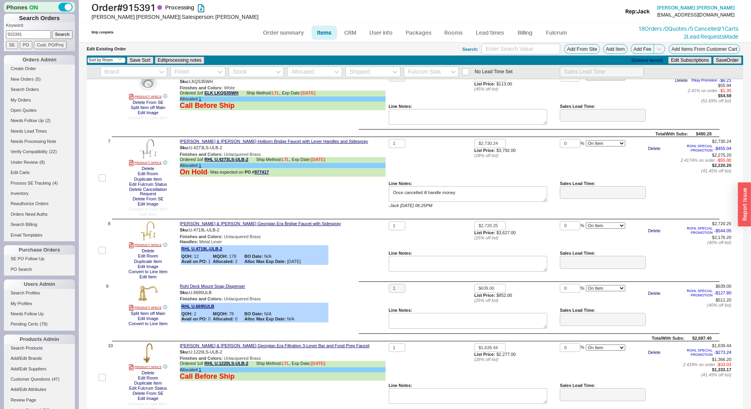
scroll to position [394, 0]
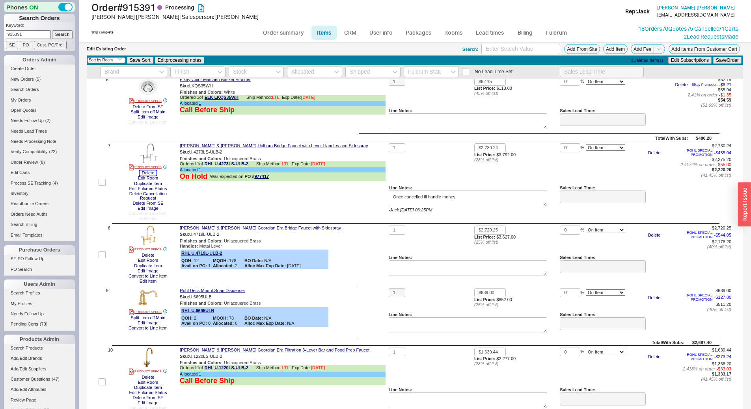
click at [152, 176] on button "Delete" at bounding box center [148, 173] width 17 height 5
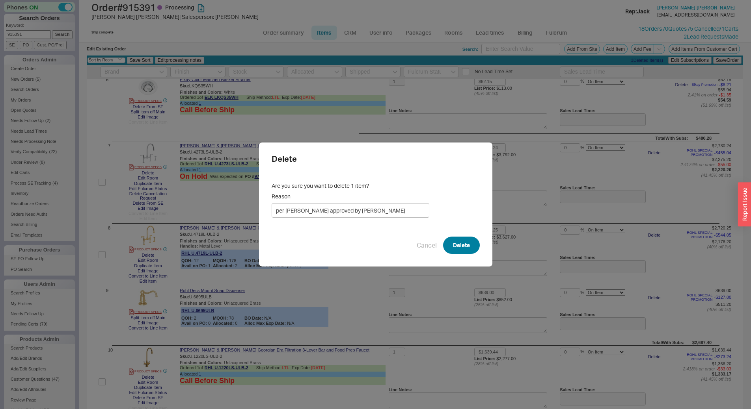
type input "per jack approved by mordy"
click at [460, 240] on button "Delete" at bounding box center [461, 245] width 37 height 17
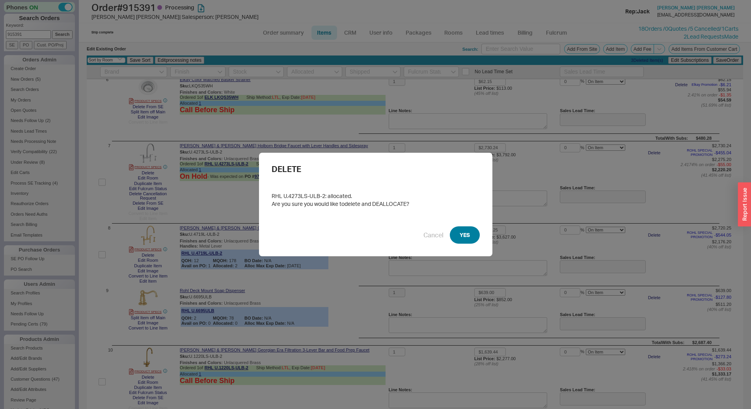
click at [463, 236] on button "YES" at bounding box center [465, 235] width 30 height 17
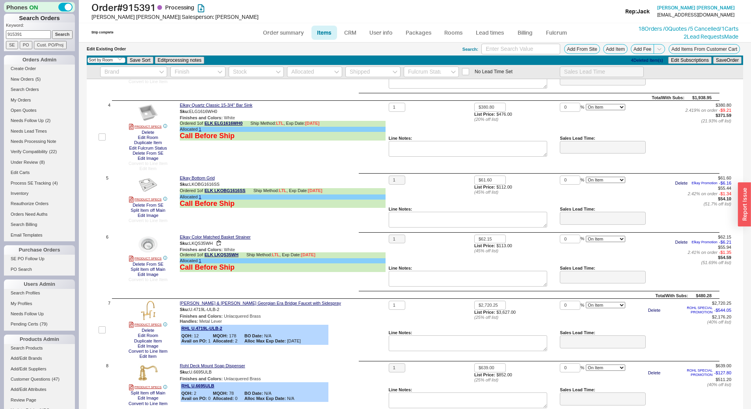
scroll to position [355, 0]
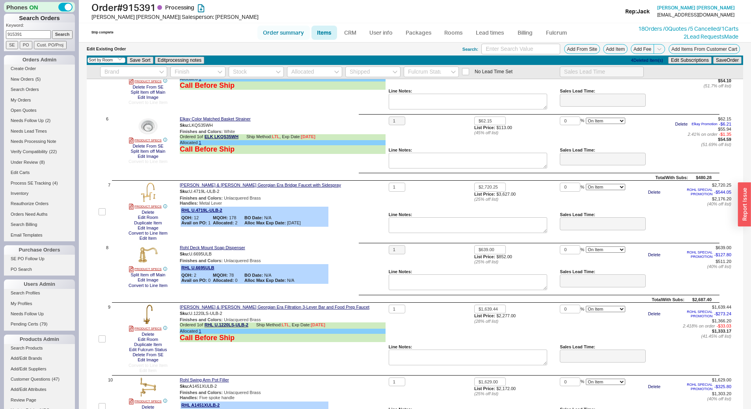
click at [279, 30] on link "Order summary" at bounding box center [283, 33] width 52 height 14
select select "*"
select select "LOW"
select select "3"
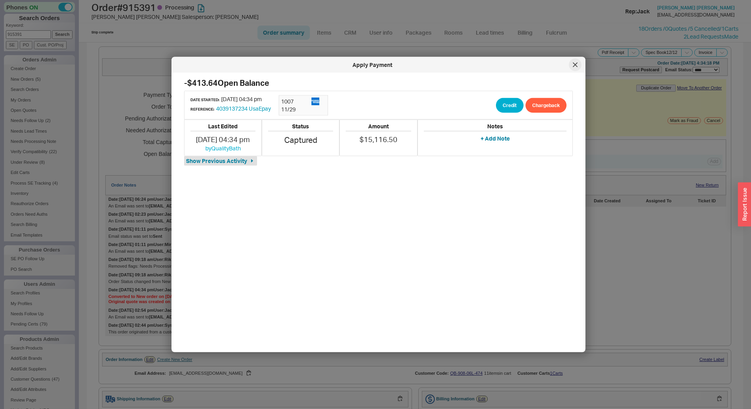
click at [573, 66] on icon at bounding box center [575, 65] width 5 height 5
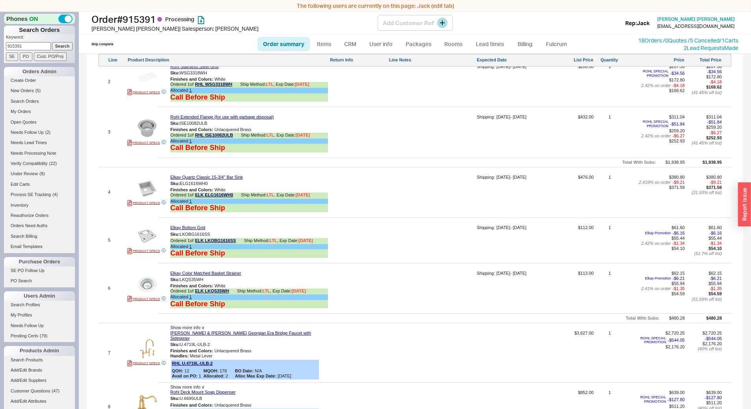
scroll to position [482, 0]
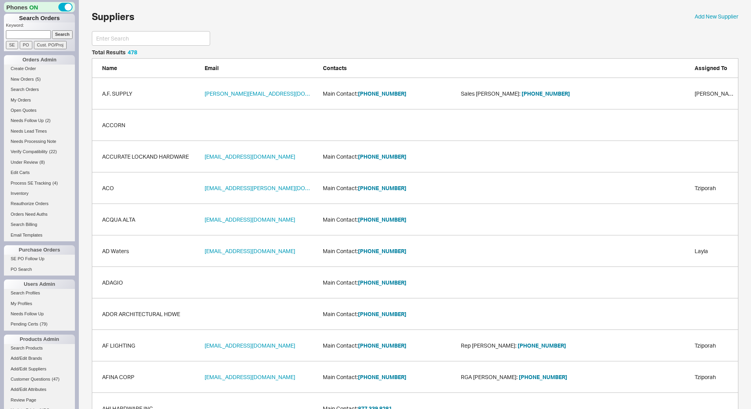
scroll to position [15094, 640]
click at [25, 36] on input at bounding box center [28, 34] width 45 height 8
paste input "921657"
type input "921657"
click at [63, 33] on input "Search" at bounding box center [62, 34] width 21 height 8
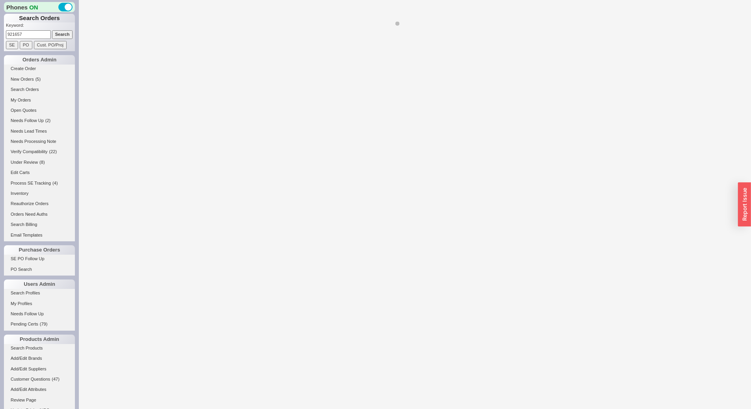
select select "*"
select select "LOW"
select select "3"
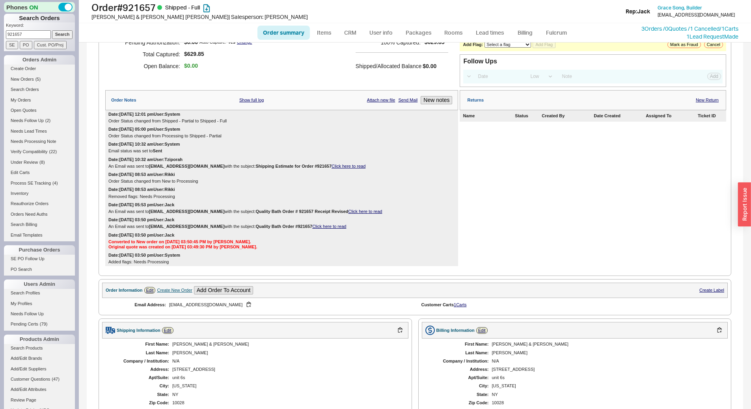
scroll to position [76, 0]
click at [678, 28] on link "3 Orders / 0 Quotes / 1 Cancelled" at bounding box center [680, 28] width 78 height 7
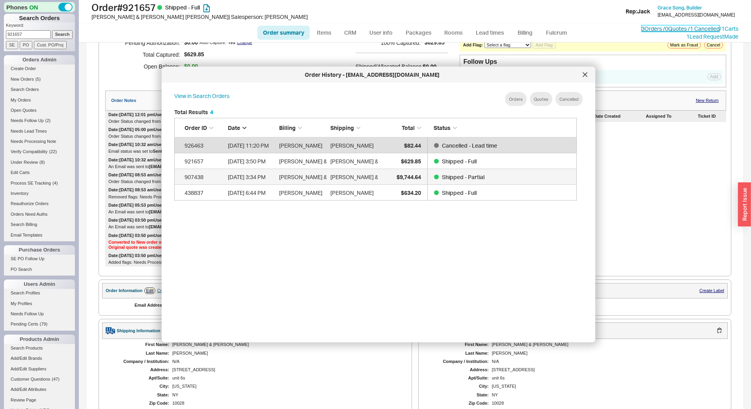
scroll to position [235, 409]
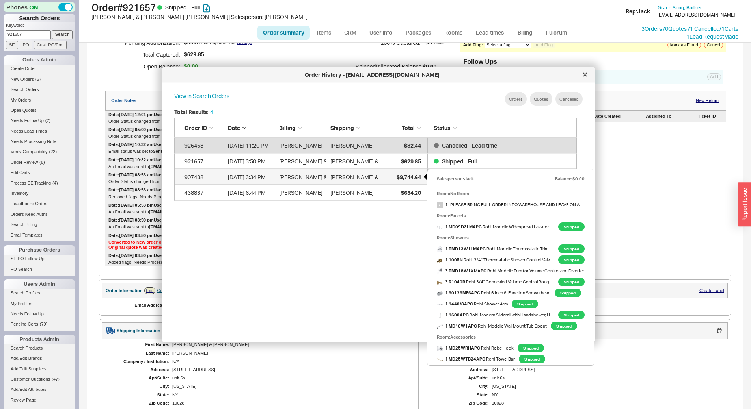
click at [408, 176] on span "$9,744.64" at bounding box center [408, 176] width 24 height 7
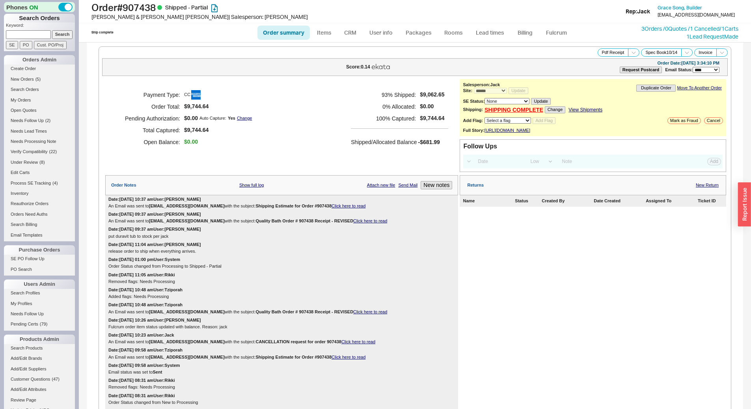
select select "*"
select select "LOW"
select select "3"
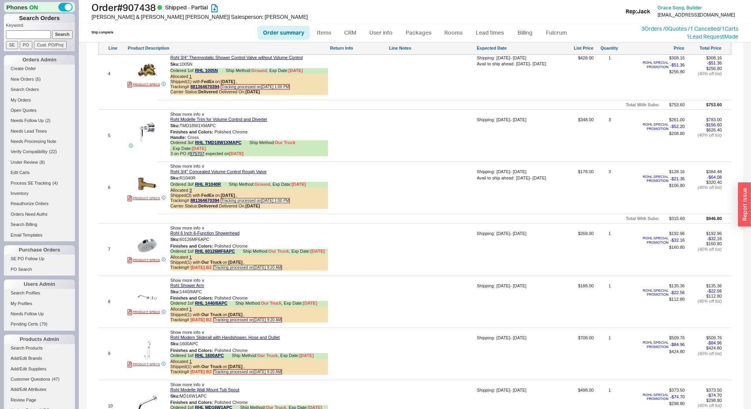
scroll to position [865, 0]
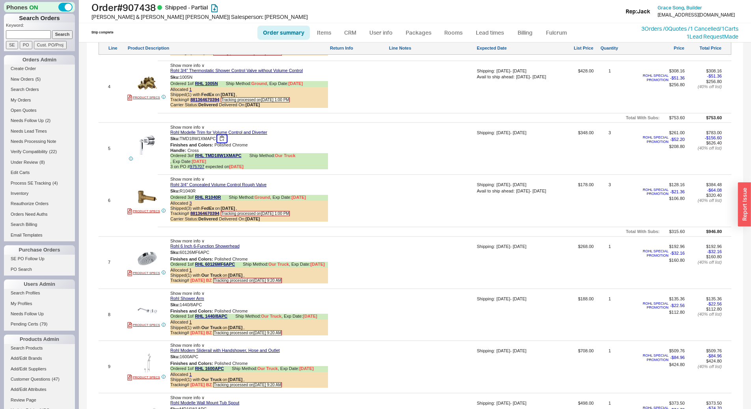
click at [221, 143] on button "button" at bounding box center [221, 138] width 9 height 7
click at [201, 169] on link "975707" at bounding box center [197, 166] width 15 height 5
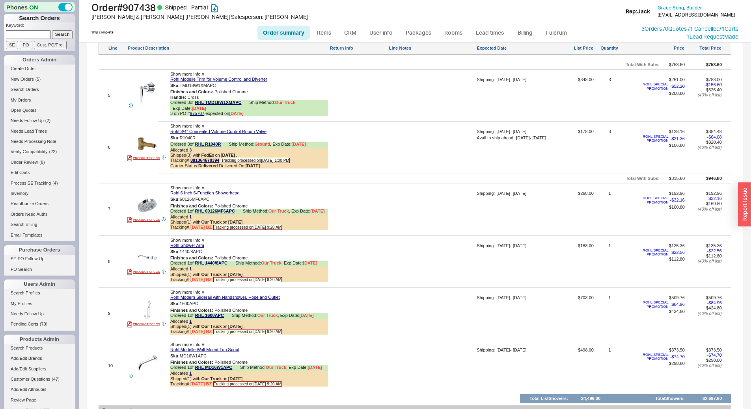
scroll to position [905, 0]
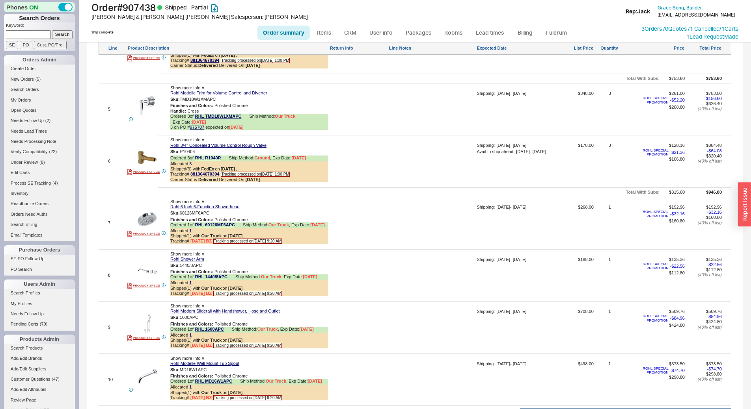
click at [23, 33] on input at bounding box center [28, 34] width 45 height 8
paste input "929119"
type input "929119"
click at [57, 37] on input "Search" at bounding box center [62, 34] width 21 height 8
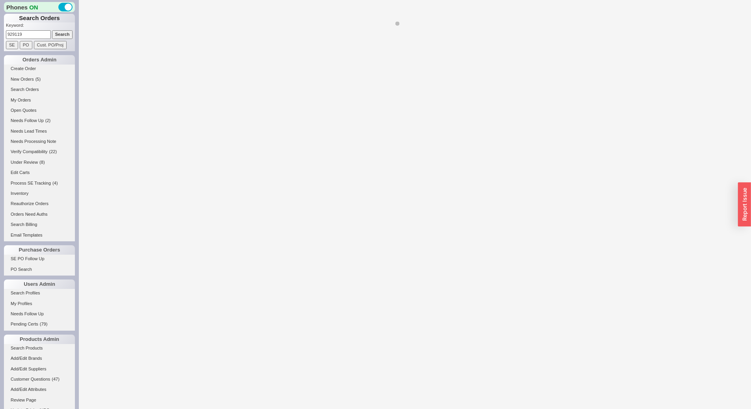
select select "*"
select select "LOW"
select select "3"
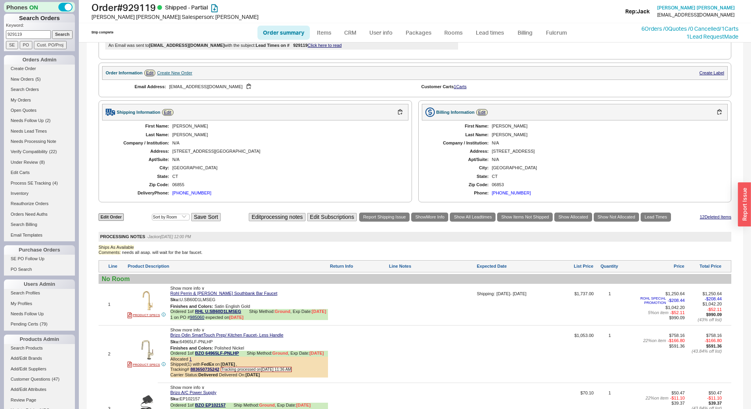
scroll to position [278, 0]
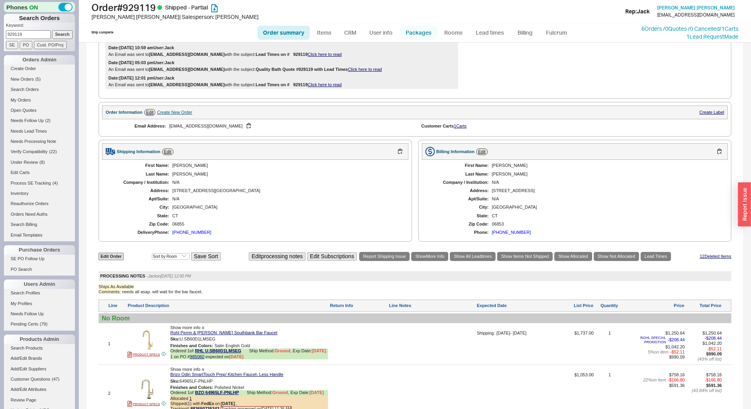
click at [426, 31] on link "Packages" at bounding box center [418, 33] width 37 height 14
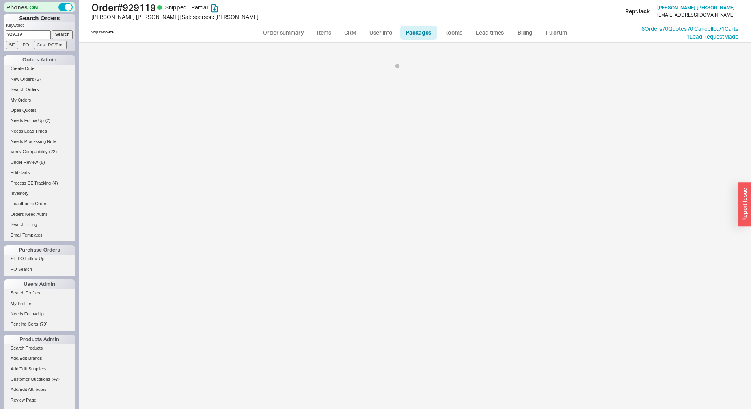
select select "1"
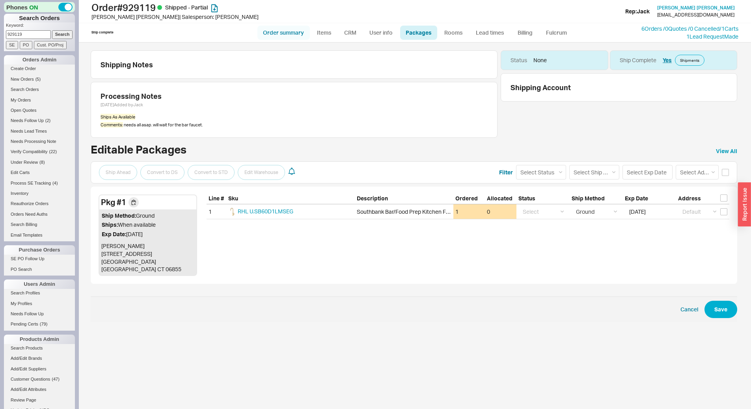
click at [282, 30] on link "Order summary" at bounding box center [283, 33] width 52 height 14
select select "*"
select select "LOW"
select select "3"
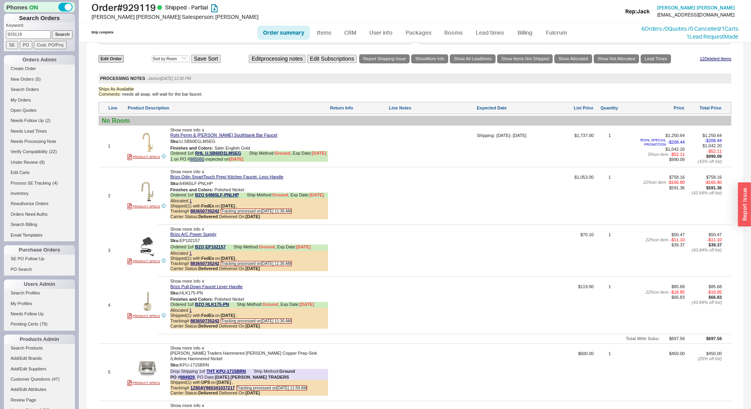
scroll to position [473, 0]
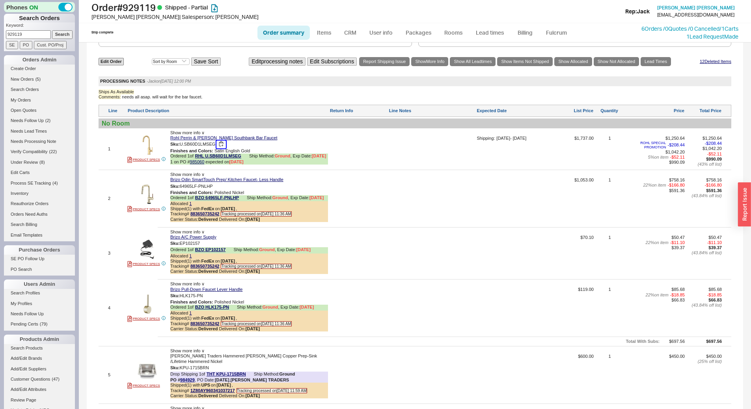
click at [222, 148] on button "button" at bounding box center [220, 144] width 9 height 7
click at [201, 164] on link "985060" at bounding box center [197, 162] width 15 height 5
click at [489, 33] on link "Lead times" at bounding box center [490, 33] width 40 height 14
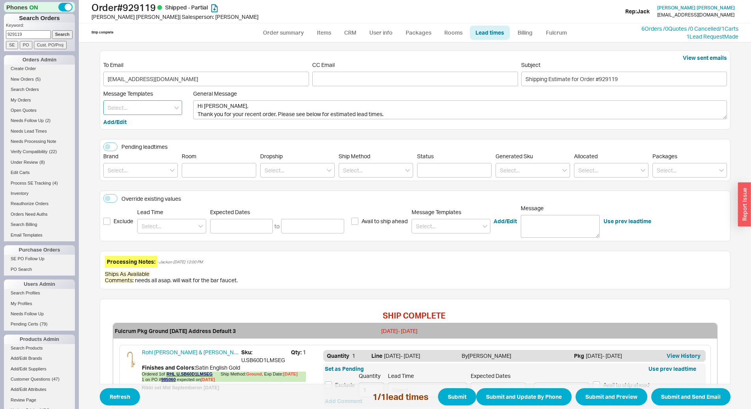
click at [132, 108] on input at bounding box center [142, 108] width 79 height 15
click at [140, 122] on div "Update" at bounding box center [143, 124] width 78 height 14
type textarea "Hi Elizabeth, Please see below for an update on your order. We sincerely apolog…"
type input "Update"
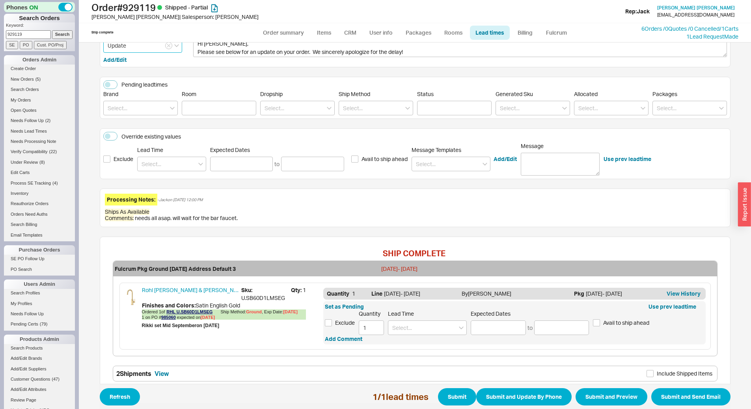
scroll to position [100, 0]
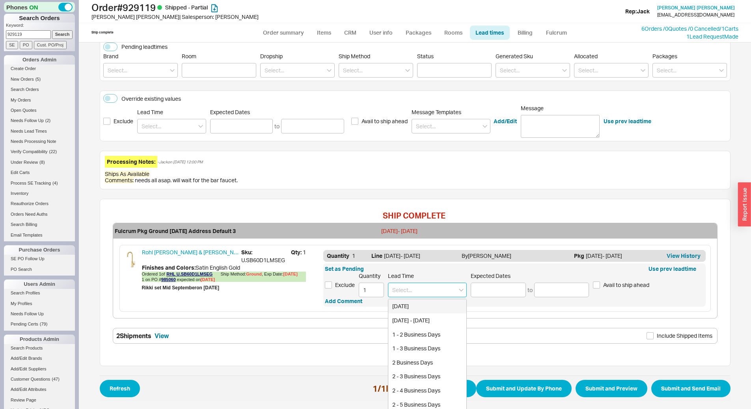
click at [427, 289] on input at bounding box center [427, 290] width 79 height 15
click at [437, 337] on div "End of November" at bounding box center [427, 335] width 78 height 14
type input "End of November"
type input "11/20/2025"
type input "11/30/2025"
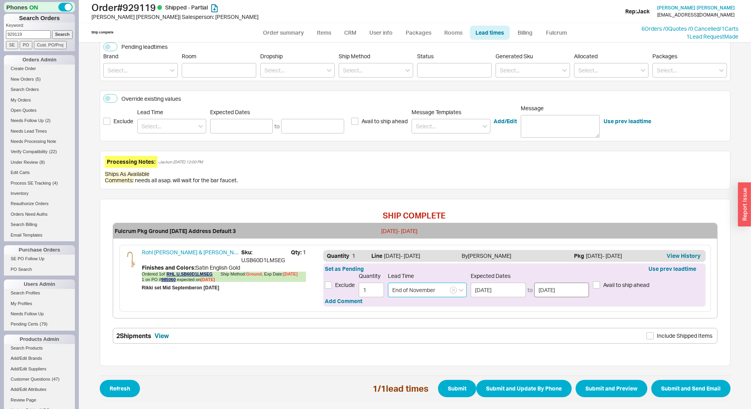
type input "End of November"
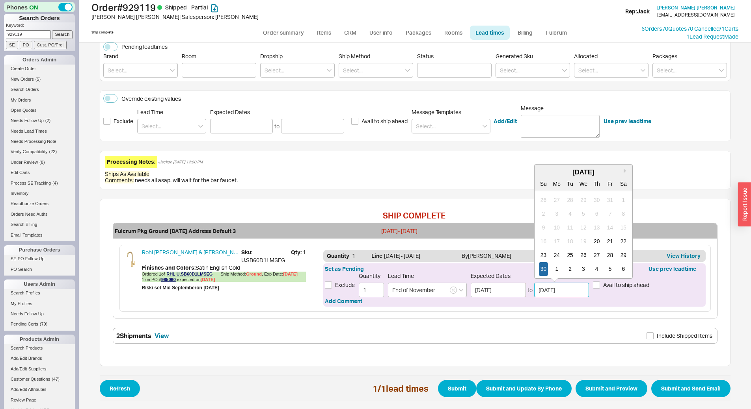
click at [572, 288] on input "11/30/2025" at bounding box center [561, 290] width 55 height 15
click at [561, 309] on div "Rohl Perrin & Rowe Southbank Bar Faucet Sku: U.SB60D1LMSEG Qty: 1 Finishes and …" at bounding box center [414, 278] width 591 height 67
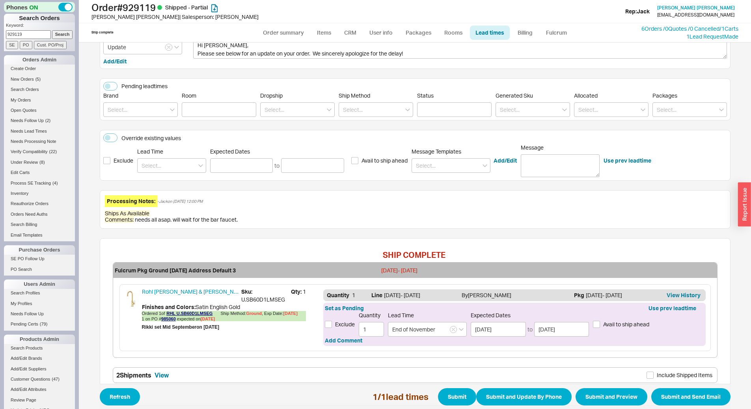
scroll to position [0, 0]
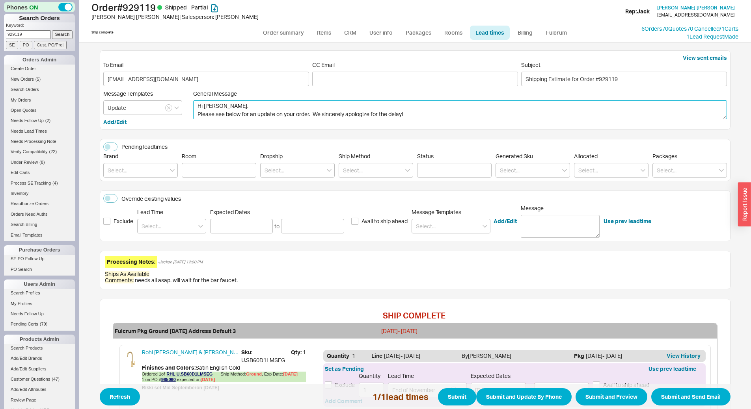
click at [414, 115] on textarea "Hi Elizabeth, Please see below for an update on your order. We sincerely apolog…" at bounding box center [460, 110] width 534 height 19
paste textarea "17 Pine Hill Avenue Extension Norwalk, CT 06855"
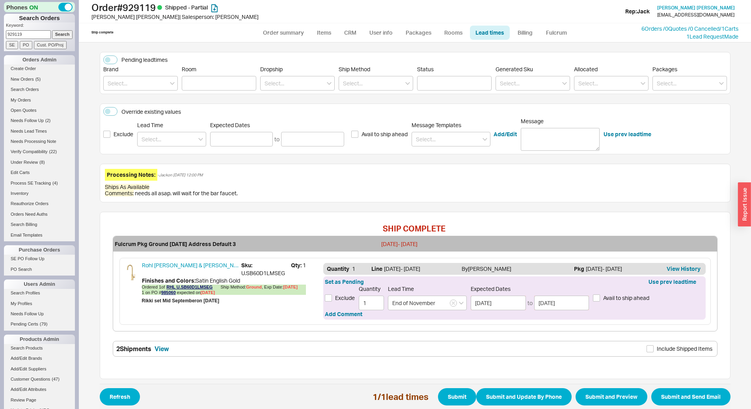
scroll to position [100, 0]
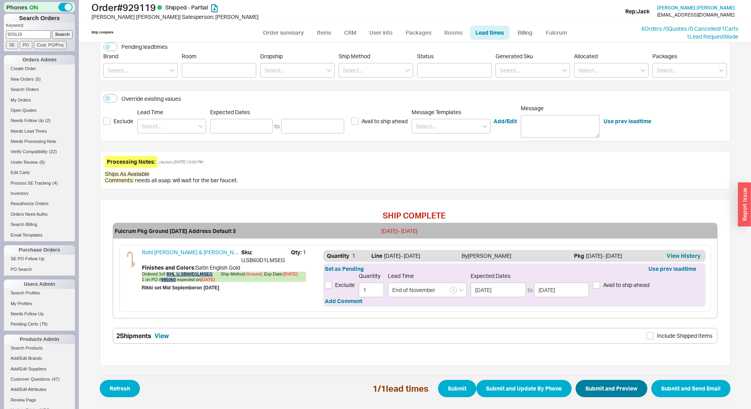
type textarea "Hi Elizabeth, Please see below for an update on your order. We sincerely apolog…"
click at [612, 390] on button "Submit and Preview" at bounding box center [611, 388] width 72 height 17
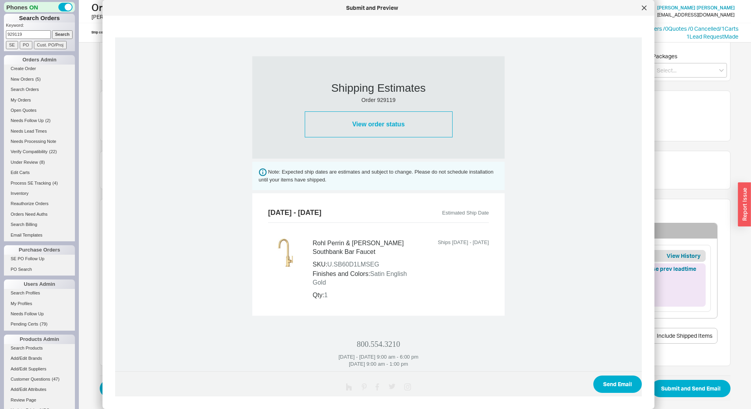
scroll to position [274, 0]
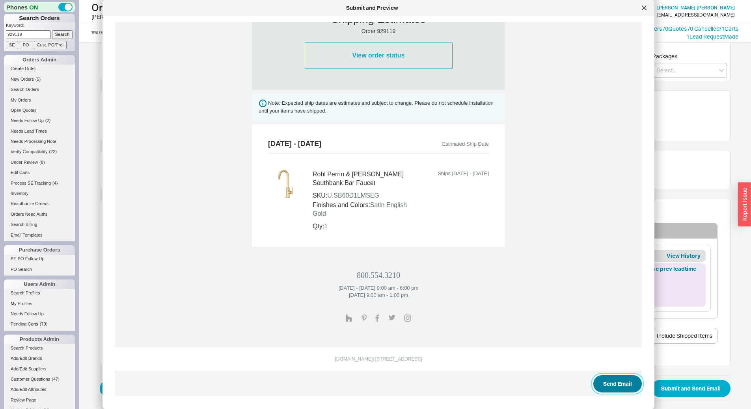
click at [605, 383] on button "Send Email" at bounding box center [617, 384] width 48 height 17
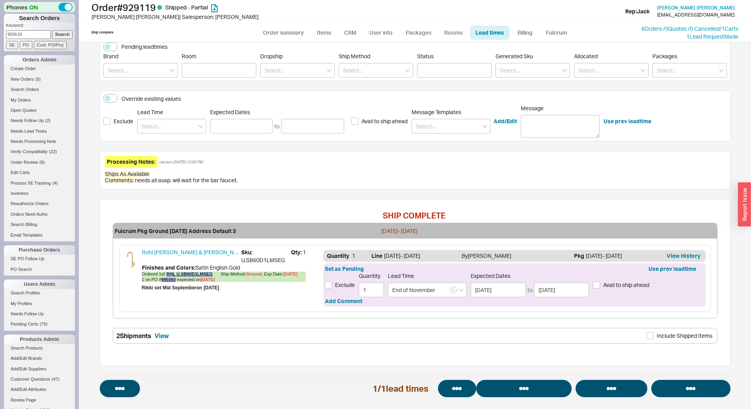
select select "*"
select select "LOW"
select select "3"
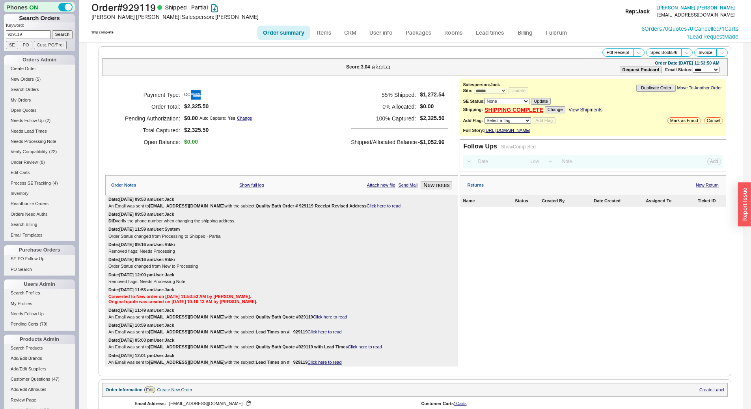
select select "*"
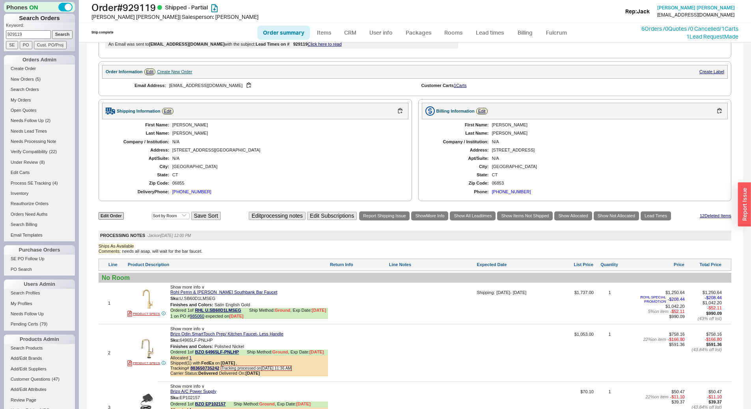
scroll to position [394, 0]
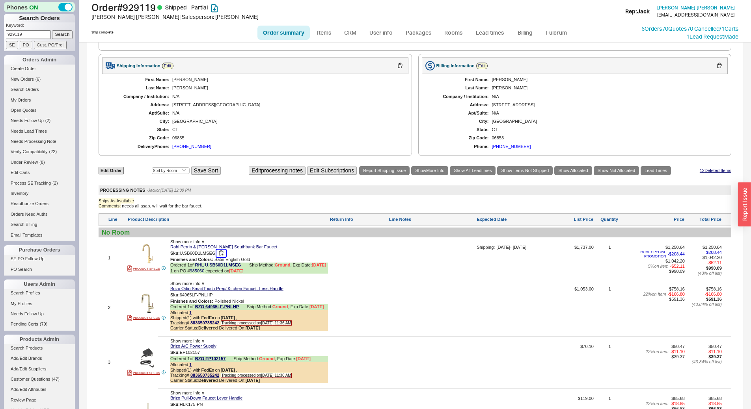
click at [221, 257] on button "button" at bounding box center [220, 253] width 9 height 7
drag, startPoint x: 26, startPoint y: 35, endPoint x: 1, endPoint y: 38, distance: 25.7
click at [1, 37] on div "Phones ON Search Orders Keyword: 929119 Search SE PO Cust. PO/Proj Orders Admin…" at bounding box center [39, 204] width 79 height 409
type input "988378"
click at [52, 30] on input "Search" at bounding box center [62, 34] width 21 height 8
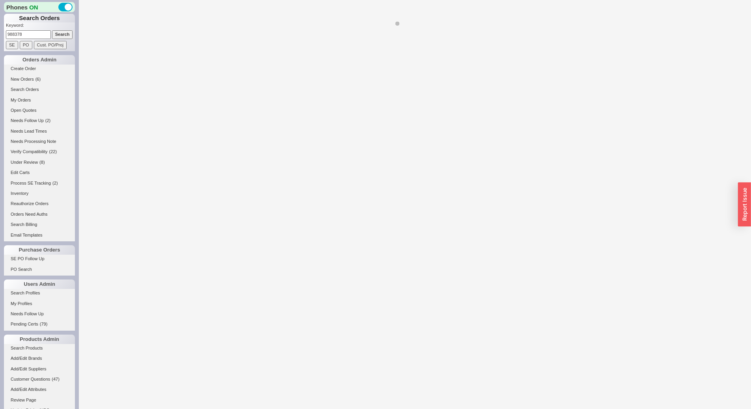
select select "*"
select select "LOW"
select select "3"
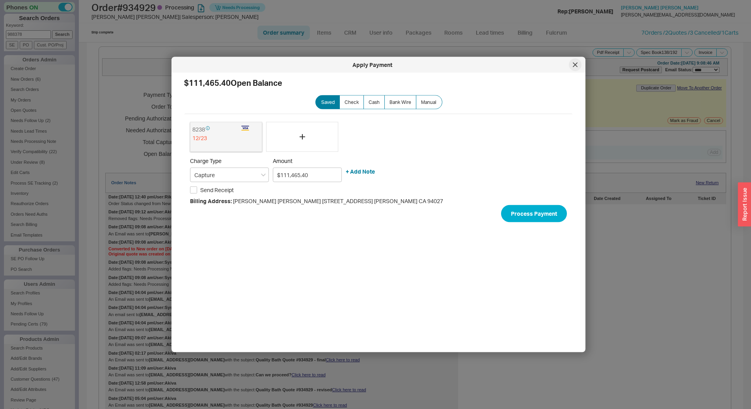
click at [575, 65] on icon at bounding box center [575, 65] width 4 height 4
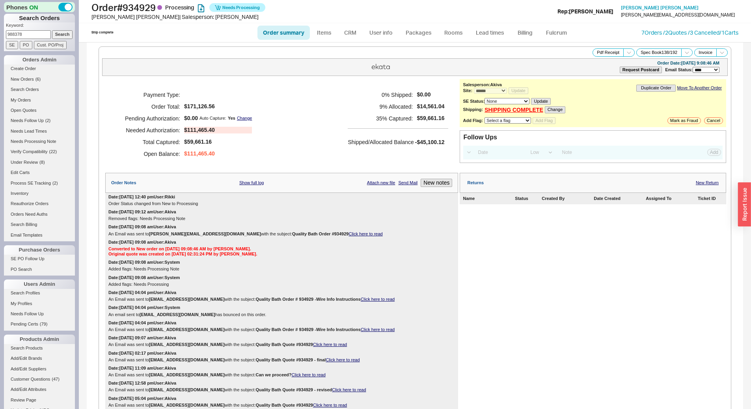
click at [63, 32] on input "Search" at bounding box center [62, 34] width 21 height 8
select select "*"
select select "LOW"
select select "3"
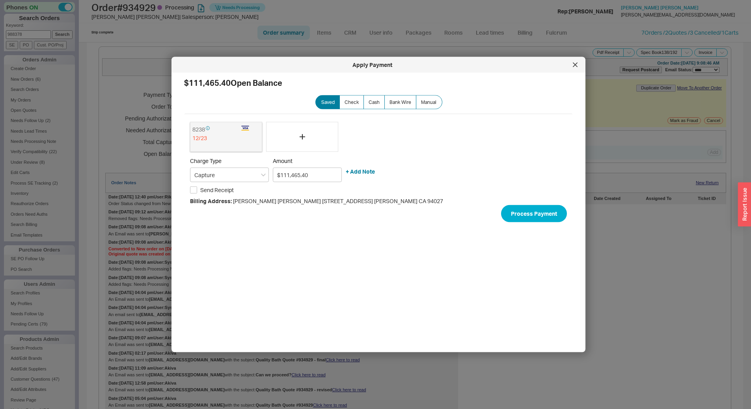
click at [25, 45] on div at bounding box center [375, 204] width 751 height 409
click at [573, 64] on icon at bounding box center [575, 65] width 5 height 5
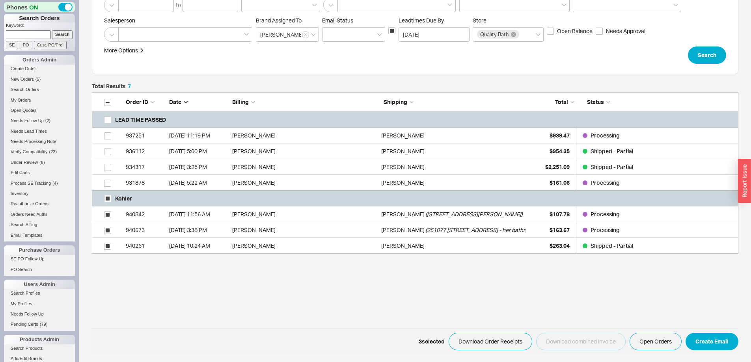
scroll to position [156, 640]
click at [35, 34] on input at bounding box center [28, 34] width 45 height 8
type input "975707"
click at [52, 30] on input "Search" at bounding box center [62, 34] width 21 height 8
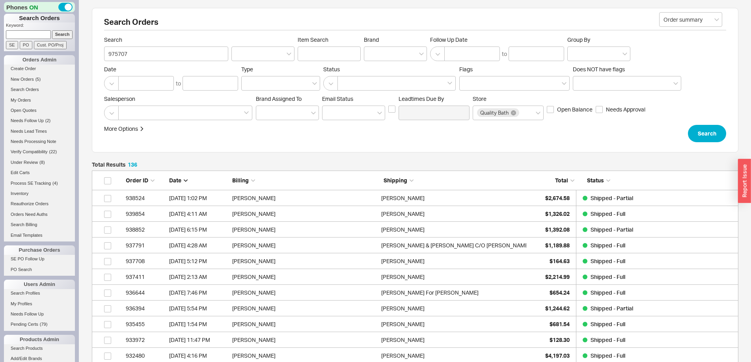
scroll to position [2158, 640]
